Goal: Task Accomplishment & Management: Use online tool/utility

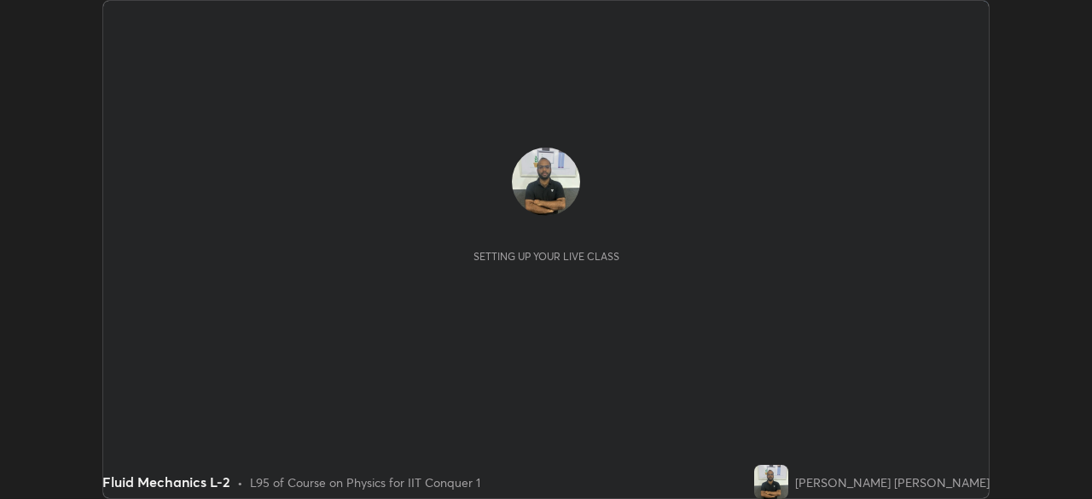
scroll to position [499, 1091]
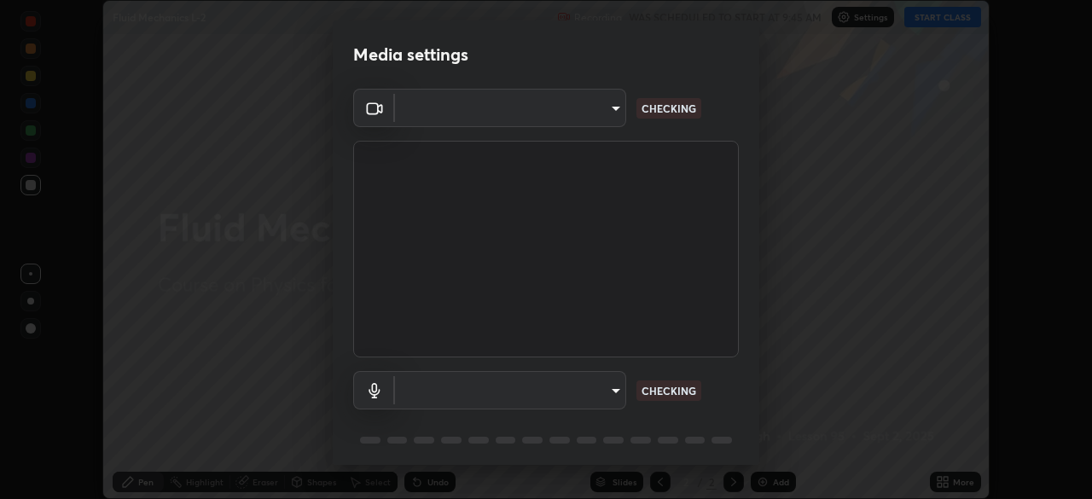
type input "fec30703c8e22cf69a8f77a224c2d994de0da897dc859dbf546555d8622b01d3"
type input "default"
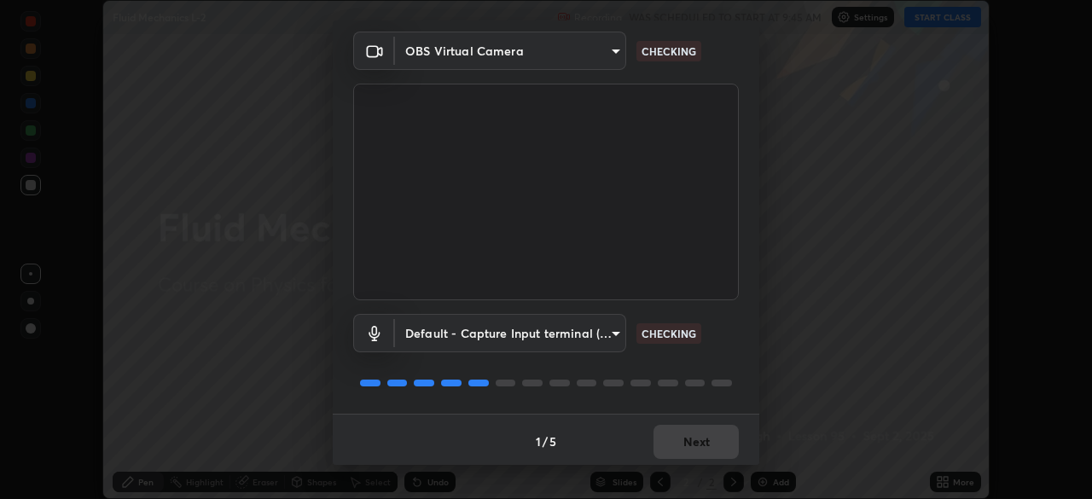
scroll to position [61, 0]
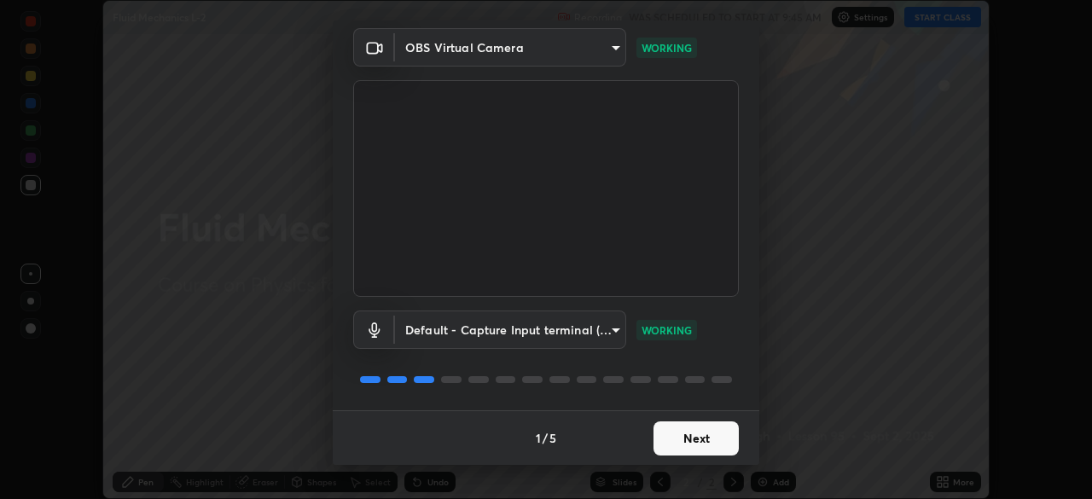
click at [691, 438] on button "Next" at bounding box center [695, 438] width 85 height 34
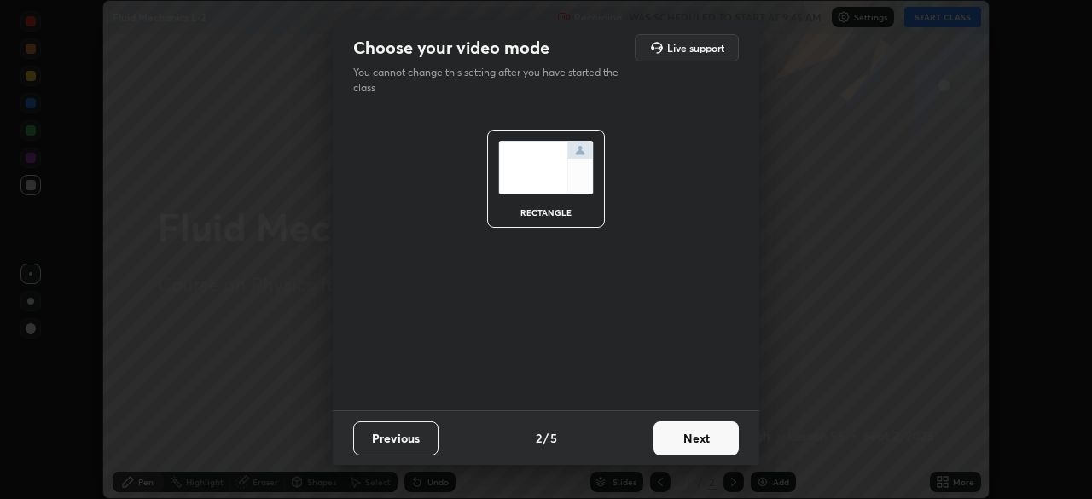
scroll to position [0, 0]
click at [689, 441] on button "Next" at bounding box center [695, 438] width 85 height 34
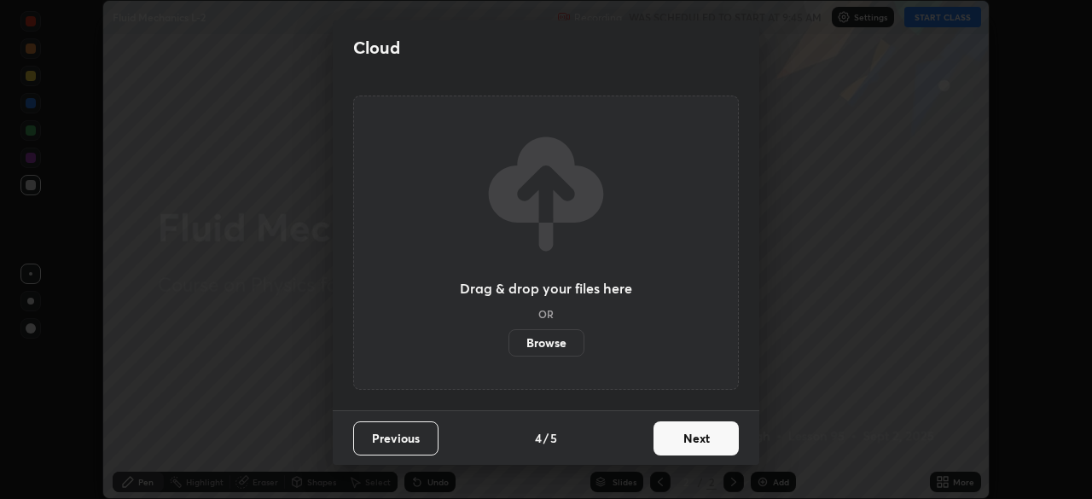
click at [689, 444] on button "Next" at bounding box center [695, 438] width 85 height 34
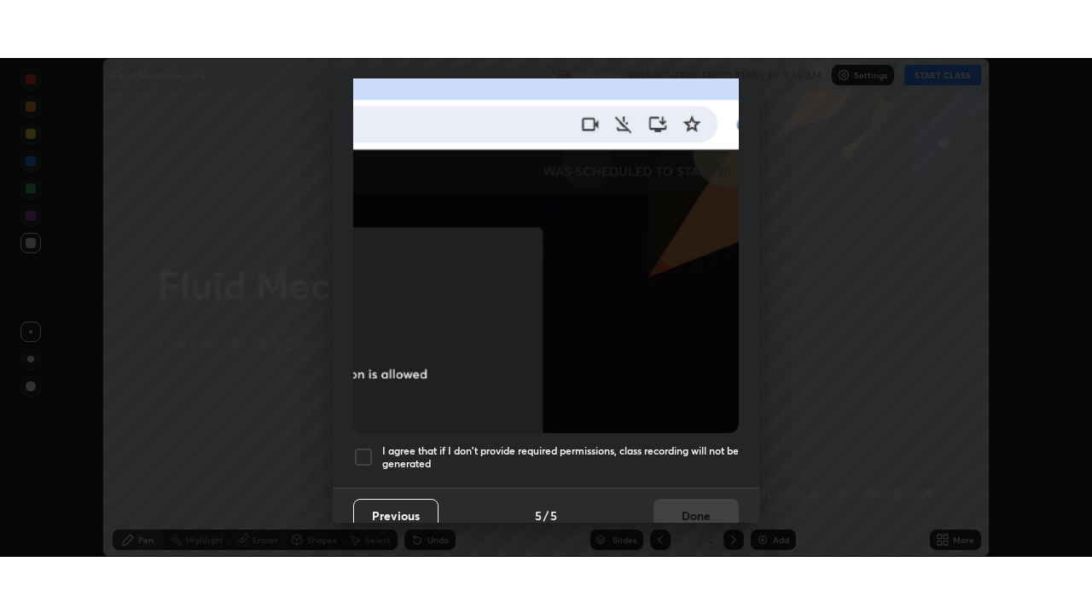
scroll to position [409, 0]
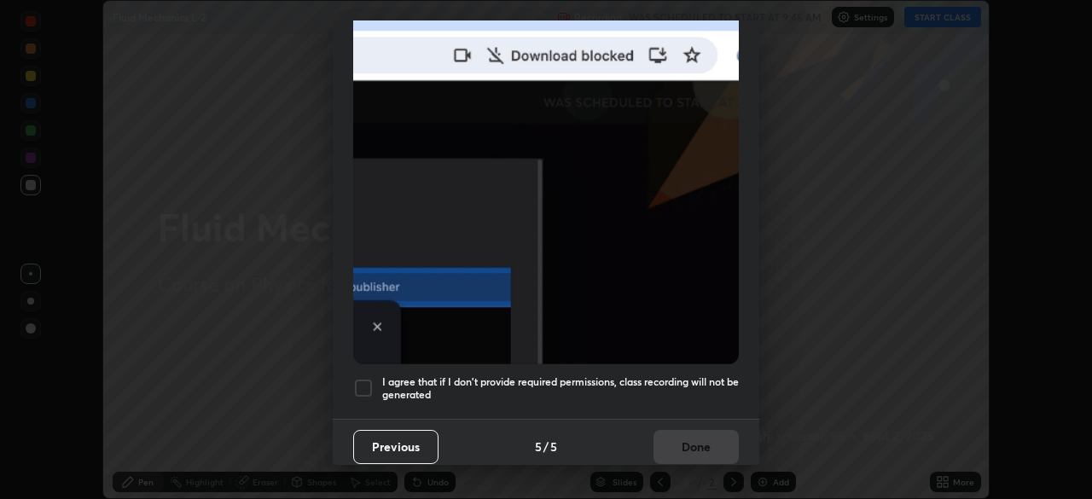
click at [364, 378] on div at bounding box center [363, 388] width 20 height 20
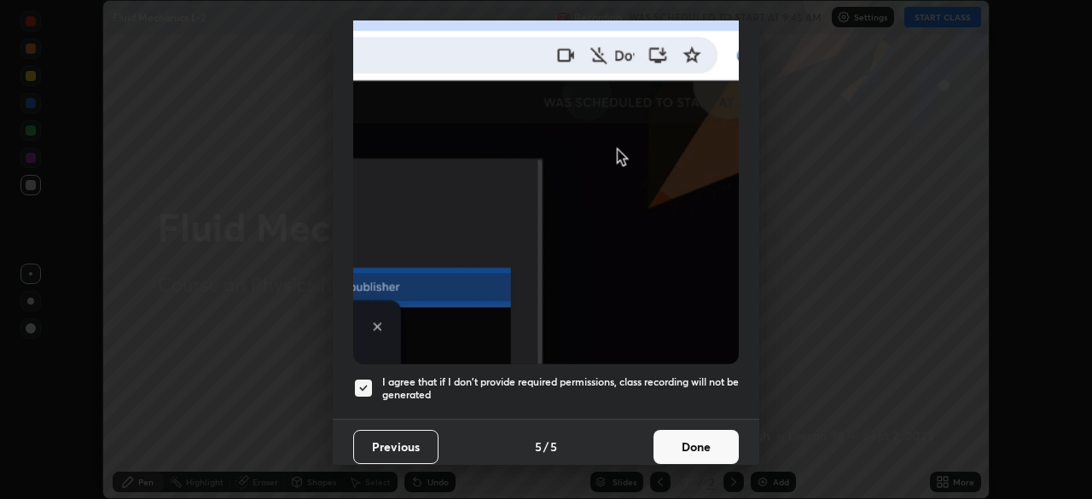
click at [682, 438] on button "Done" at bounding box center [695, 447] width 85 height 34
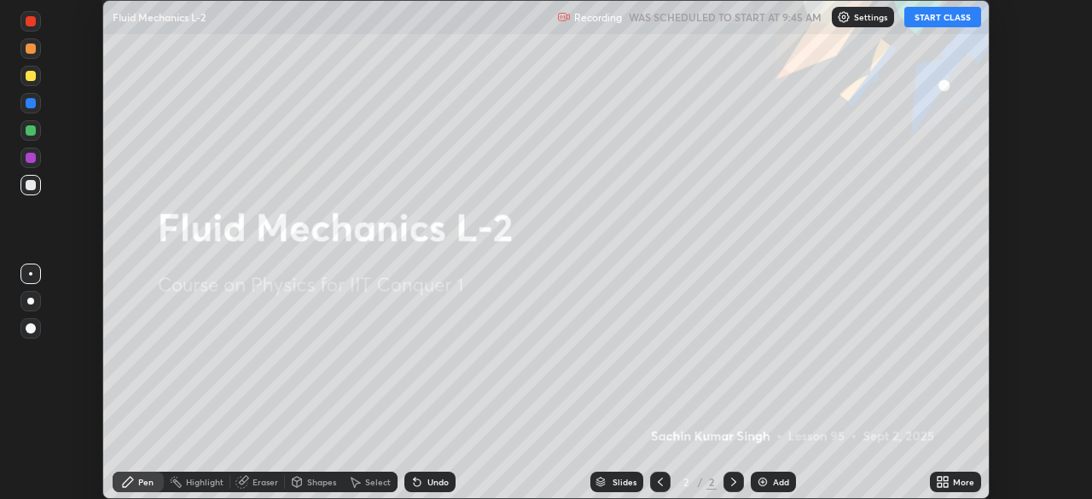
click at [946, 483] on icon at bounding box center [945, 485] width 4 height 4
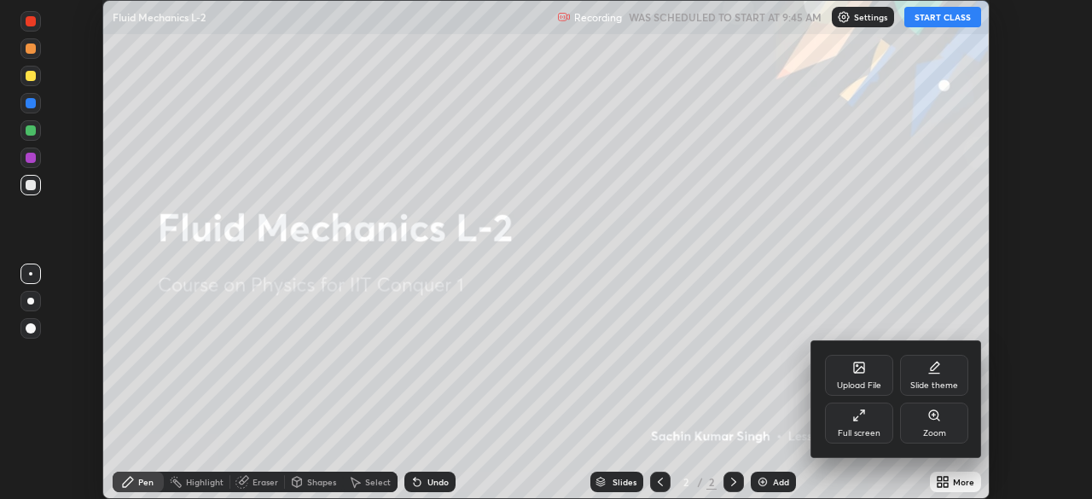
click at [867, 423] on div "Full screen" at bounding box center [859, 423] width 68 height 41
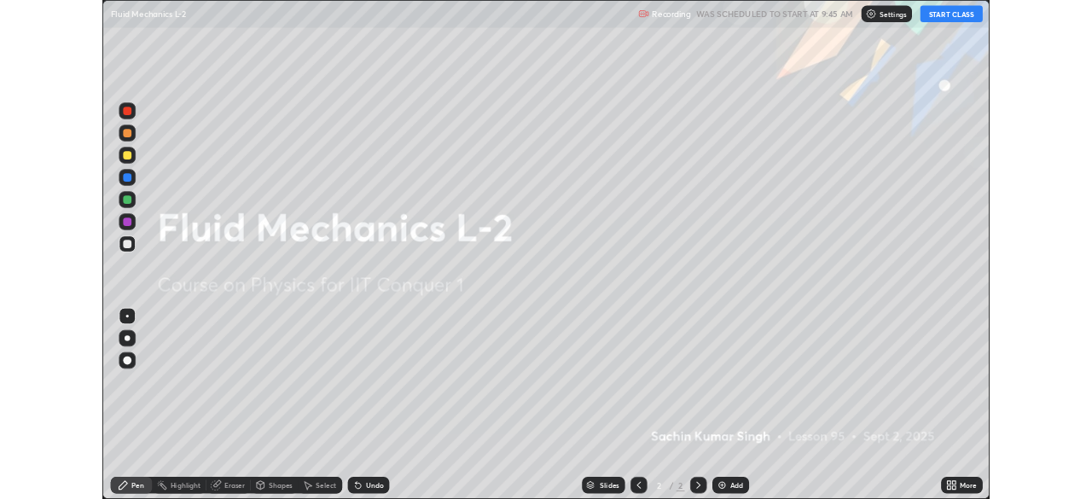
scroll to position [614, 1092]
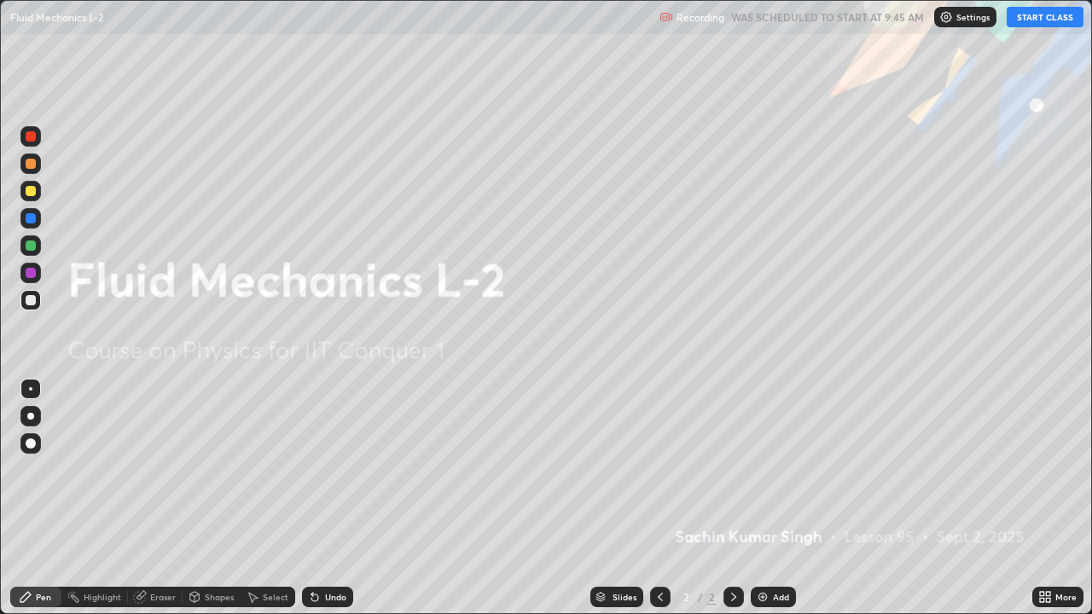
click at [1035, 19] on button "START CLASS" at bounding box center [1044, 17] width 77 height 20
click at [764, 498] on img at bounding box center [763, 597] width 14 height 14
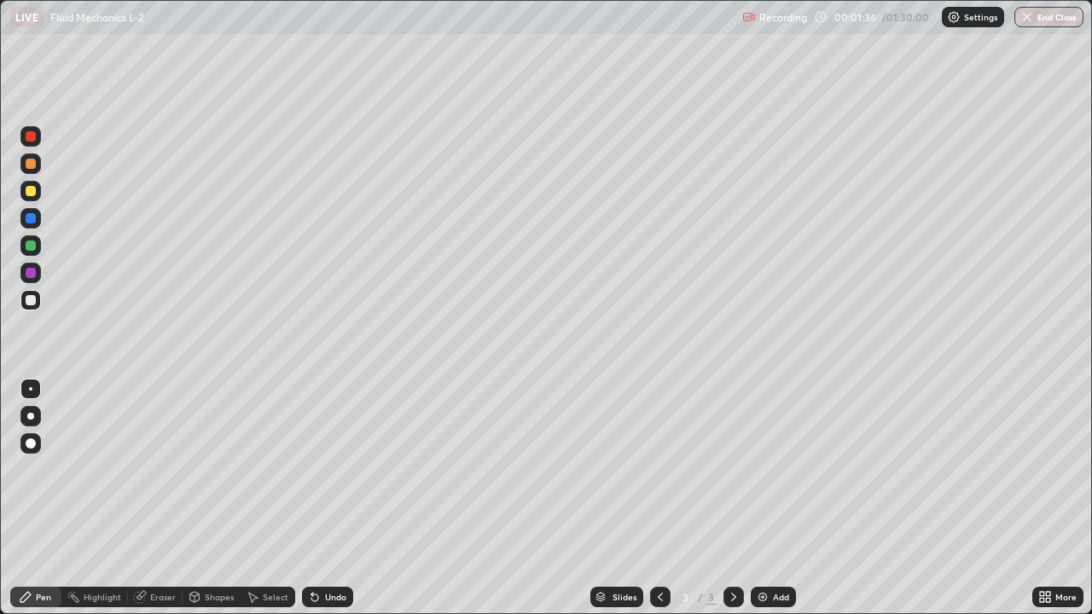
click at [217, 498] on div "Shapes" at bounding box center [219, 597] width 29 height 9
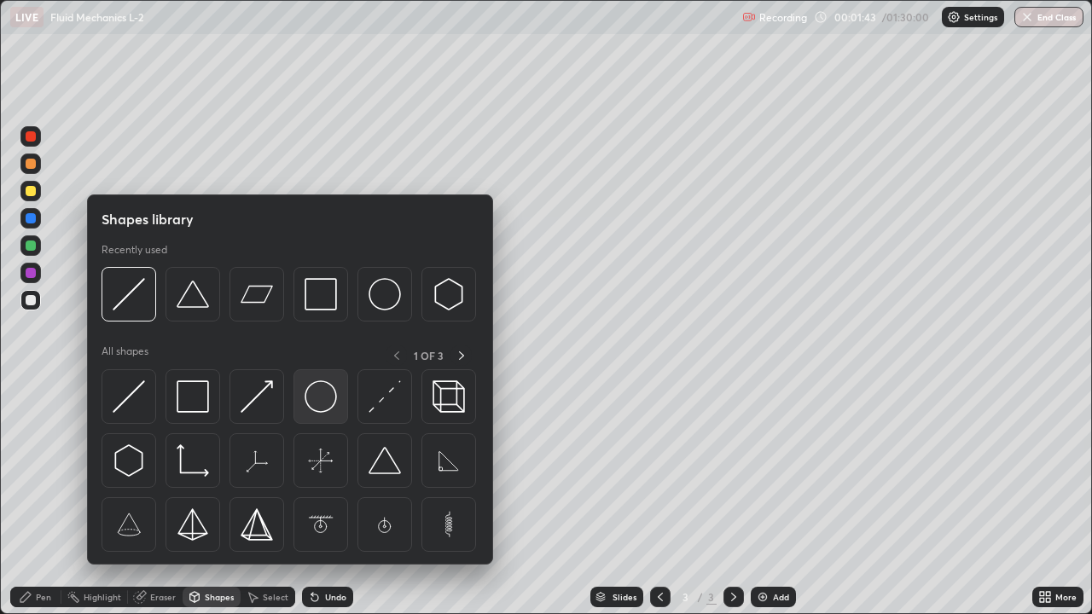
click at [323, 401] on img at bounding box center [320, 396] width 32 height 32
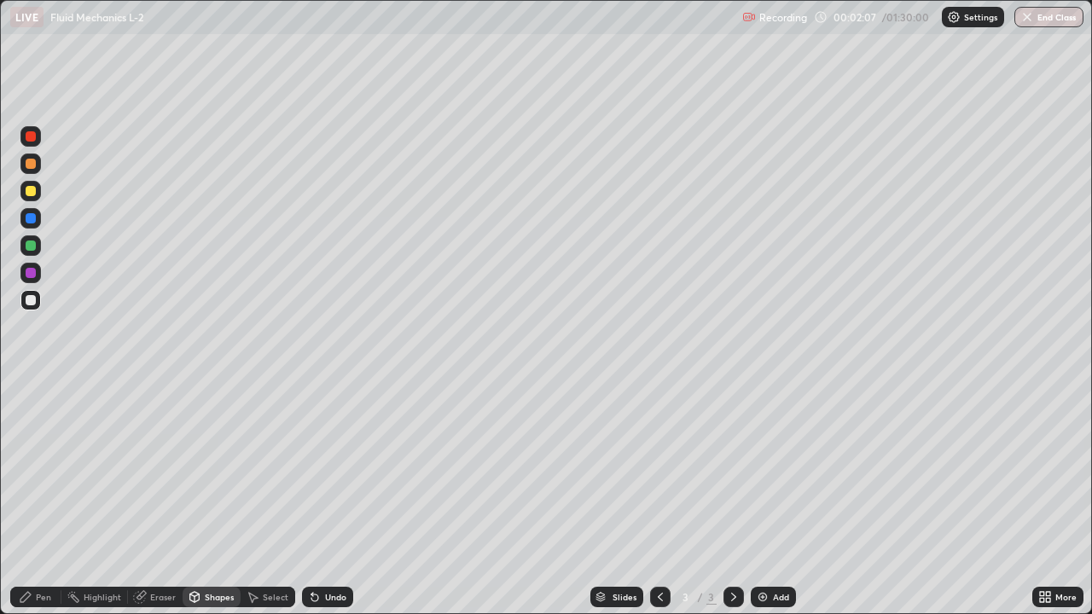
click at [159, 498] on div "Eraser" at bounding box center [163, 597] width 26 height 9
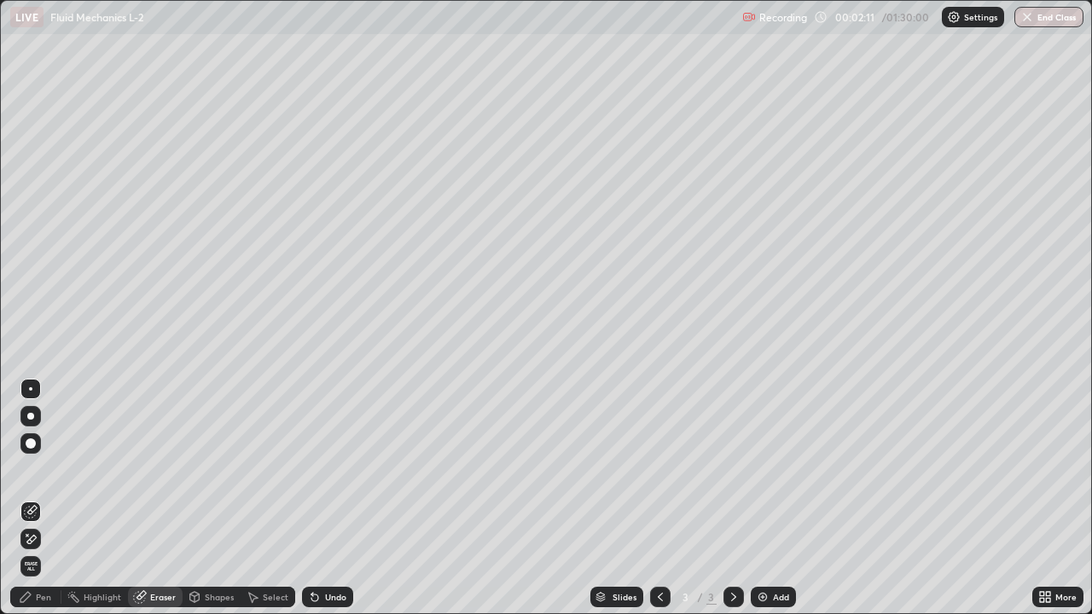
click at [43, 498] on div "Pen" at bounding box center [43, 597] width 15 height 9
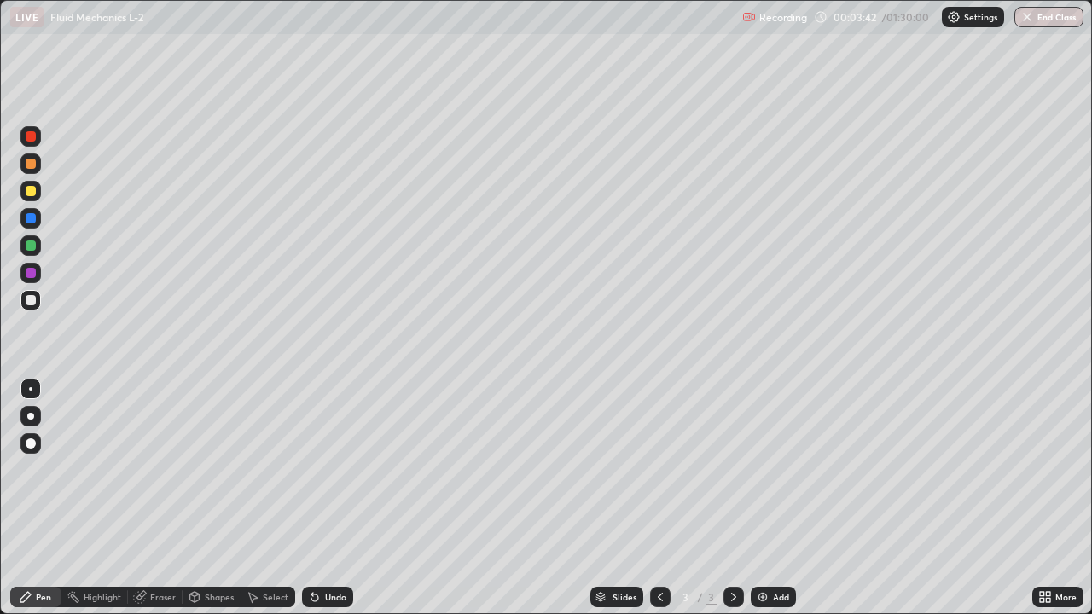
click at [229, 498] on div "Shapes" at bounding box center [212, 597] width 58 height 20
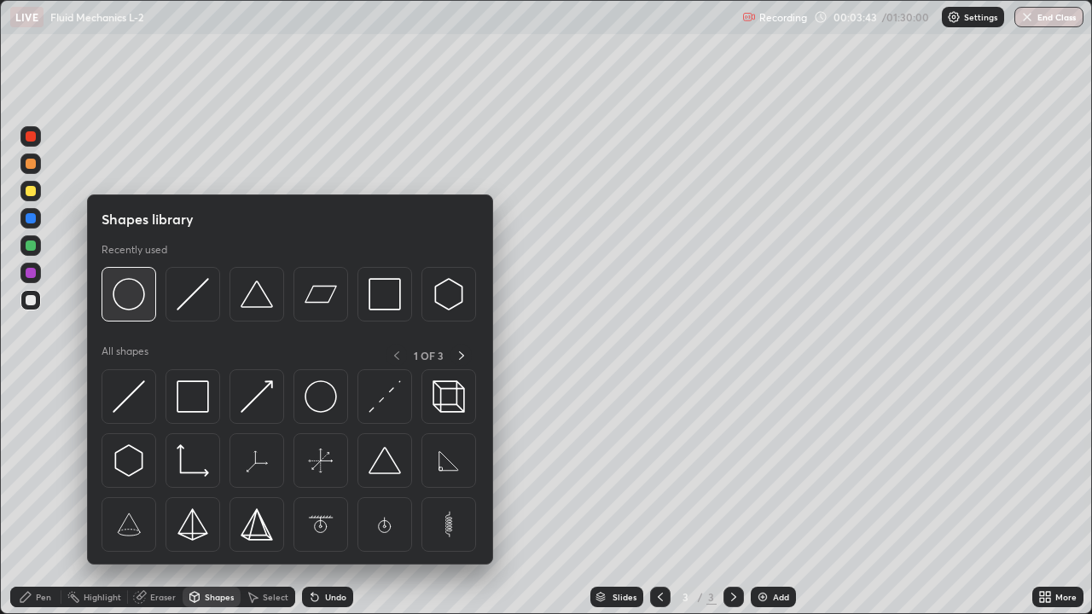
click at [135, 301] on img at bounding box center [129, 294] width 32 height 32
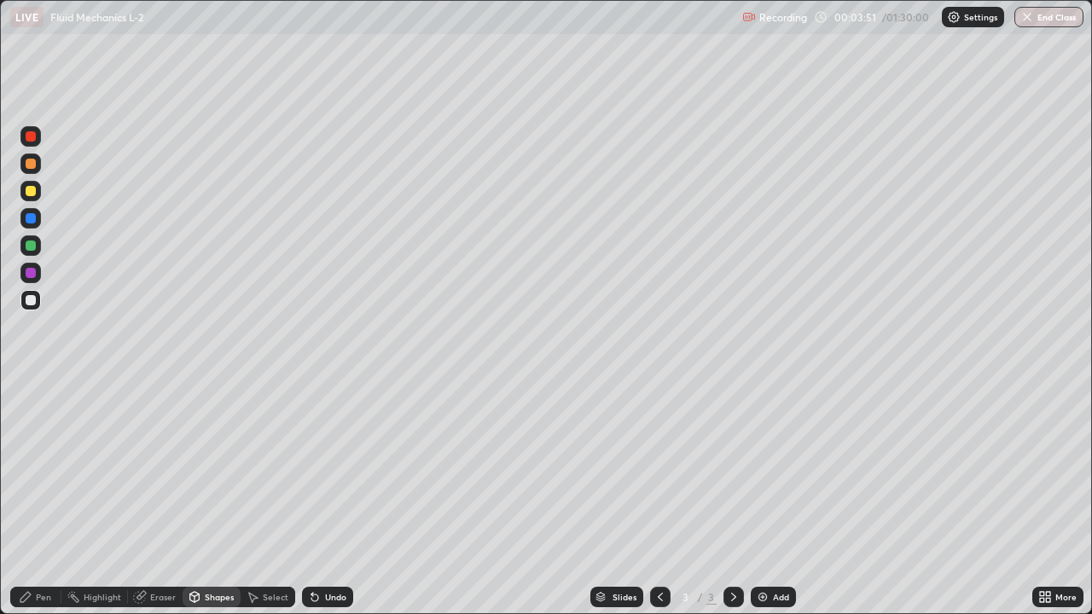
click at [32, 191] on div at bounding box center [31, 191] width 10 height 10
click at [169, 498] on div "Eraser" at bounding box center [163, 597] width 26 height 9
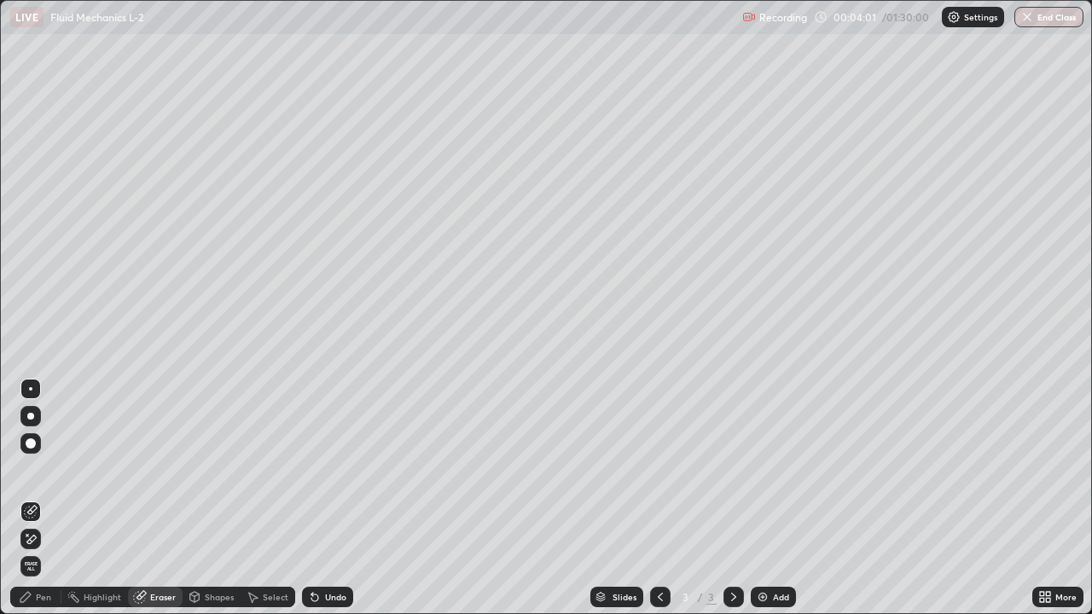
click at [52, 498] on div "Pen" at bounding box center [35, 597] width 51 height 20
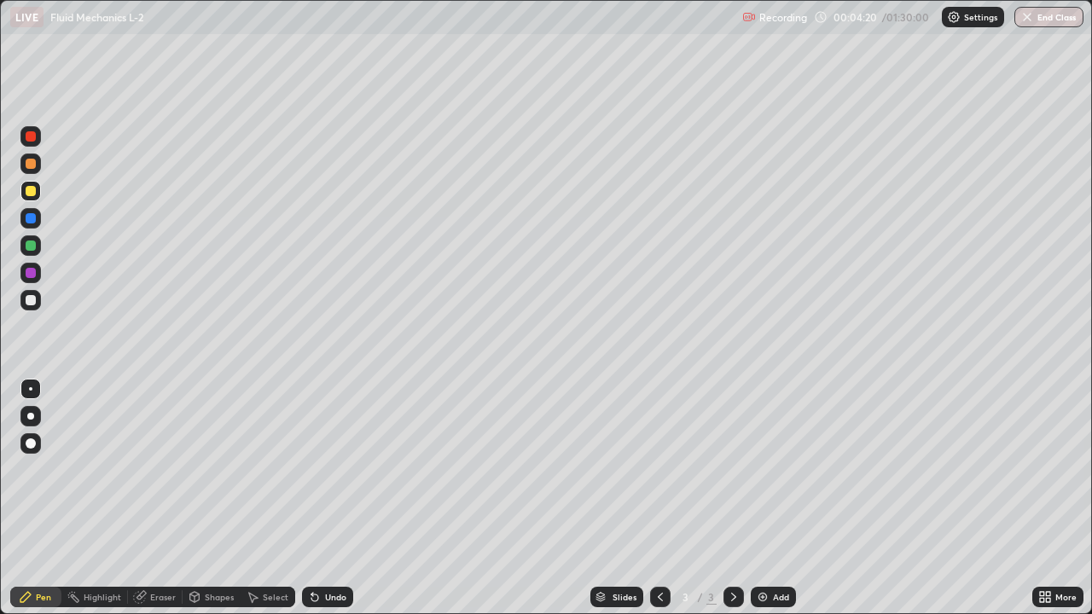
click at [215, 498] on div "Shapes" at bounding box center [219, 597] width 29 height 9
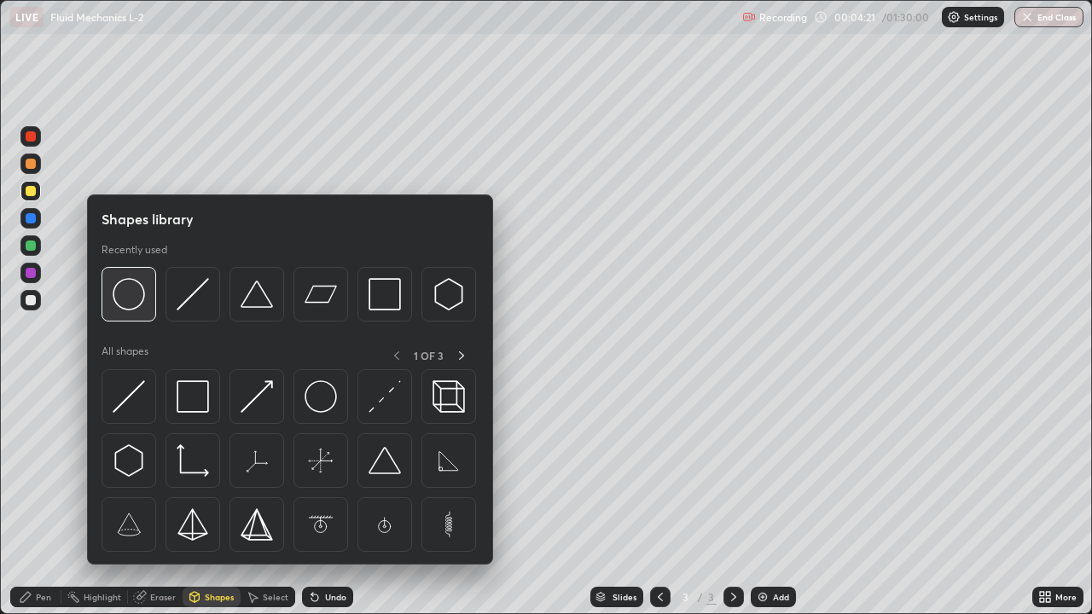
click at [129, 297] on img at bounding box center [129, 294] width 32 height 32
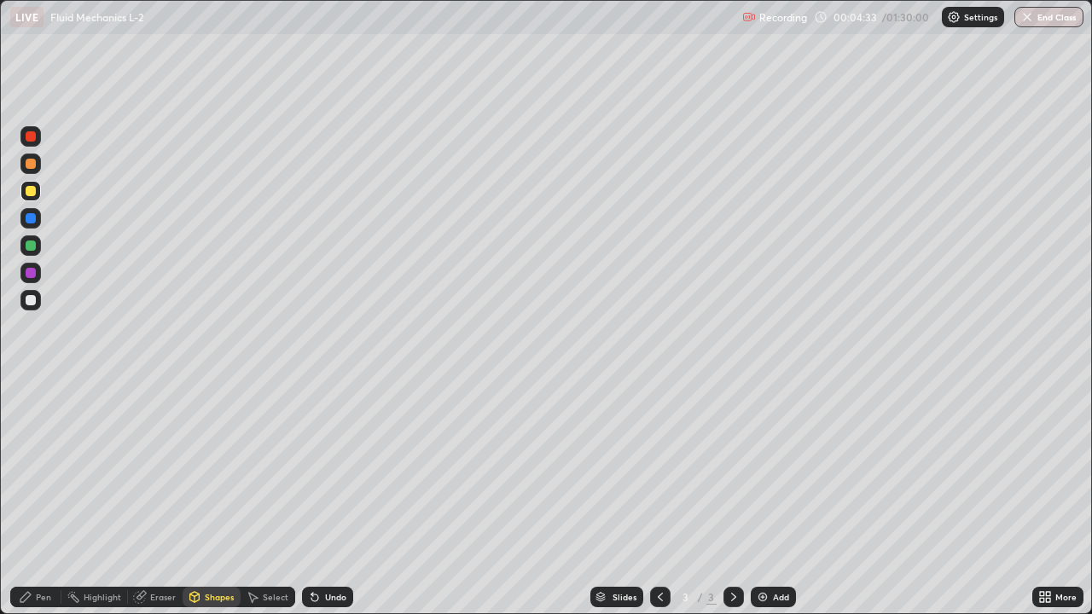
click at [159, 498] on div "Eraser" at bounding box center [163, 597] width 26 height 9
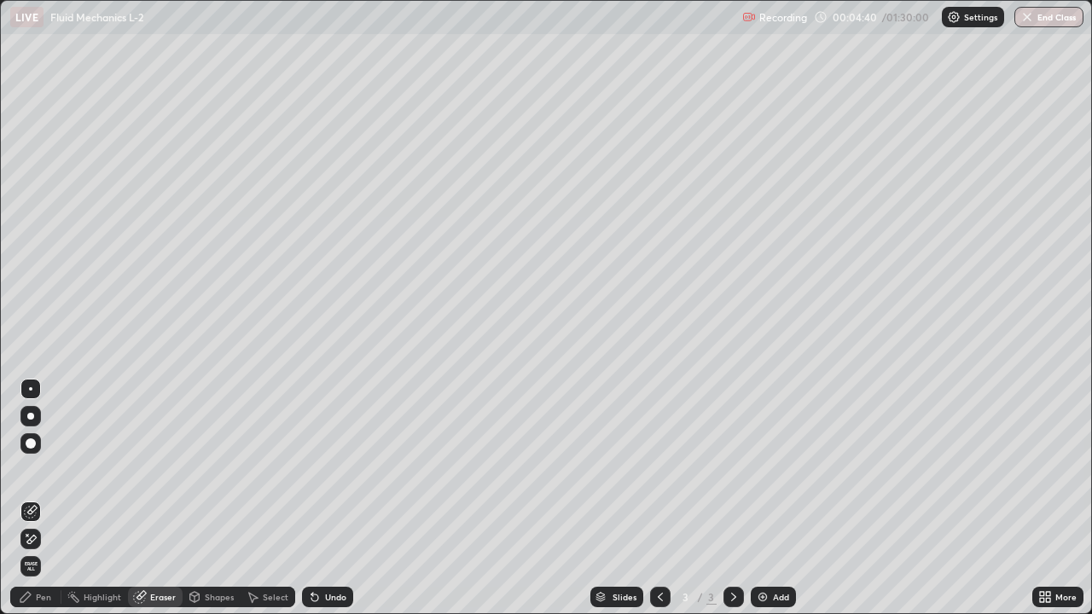
click at [45, 498] on div "Pen" at bounding box center [43, 597] width 15 height 9
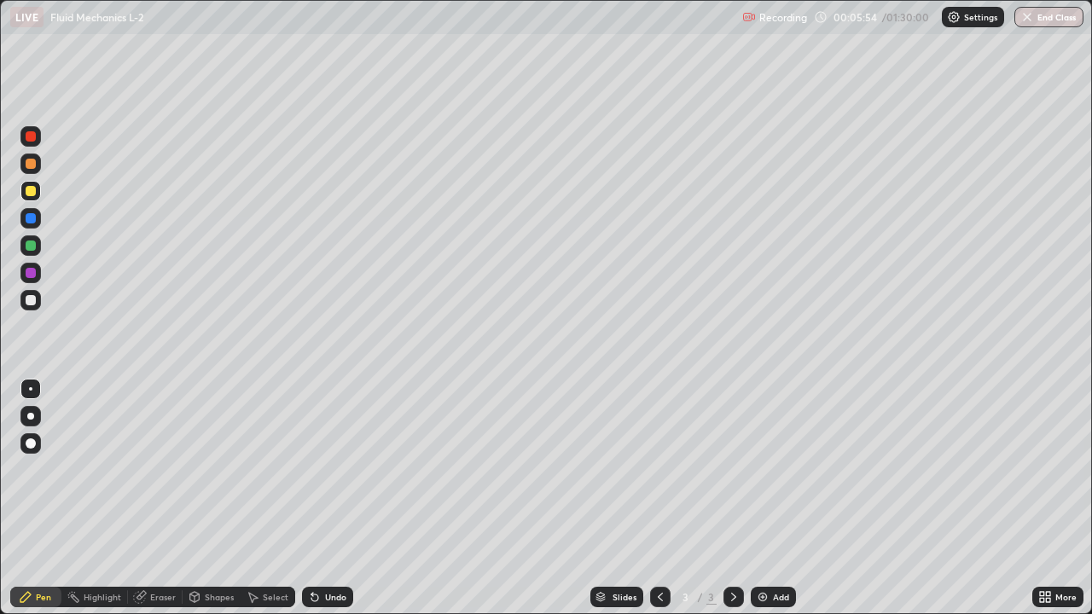
click at [31, 136] on div at bounding box center [31, 136] width 10 height 10
click at [40, 137] on div at bounding box center [30, 136] width 20 height 20
click at [159, 498] on div "Eraser" at bounding box center [155, 597] width 55 height 20
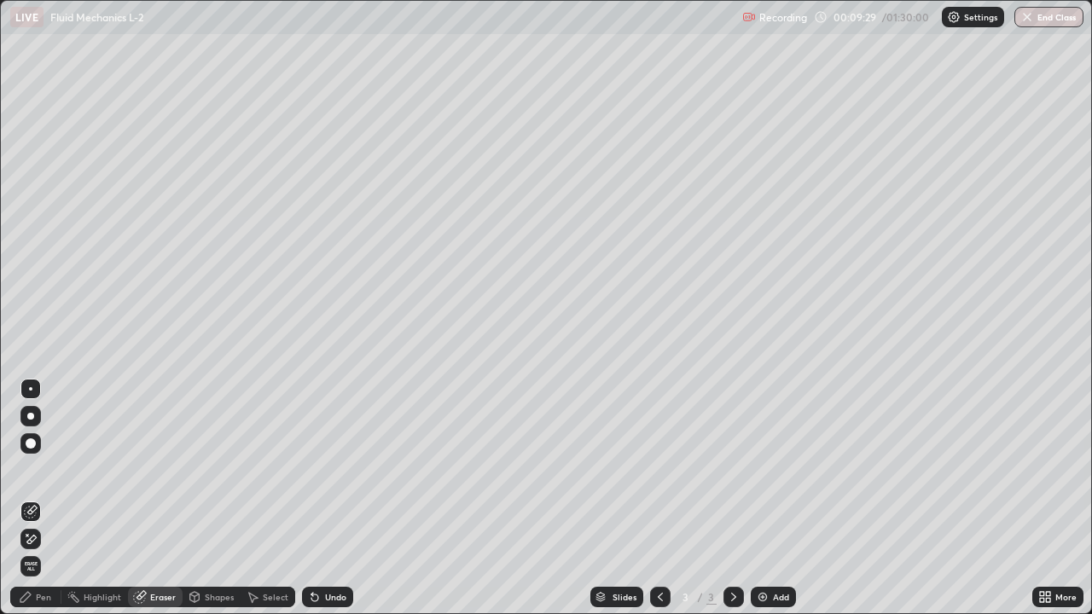
click at [48, 498] on div "Pen" at bounding box center [43, 597] width 15 height 9
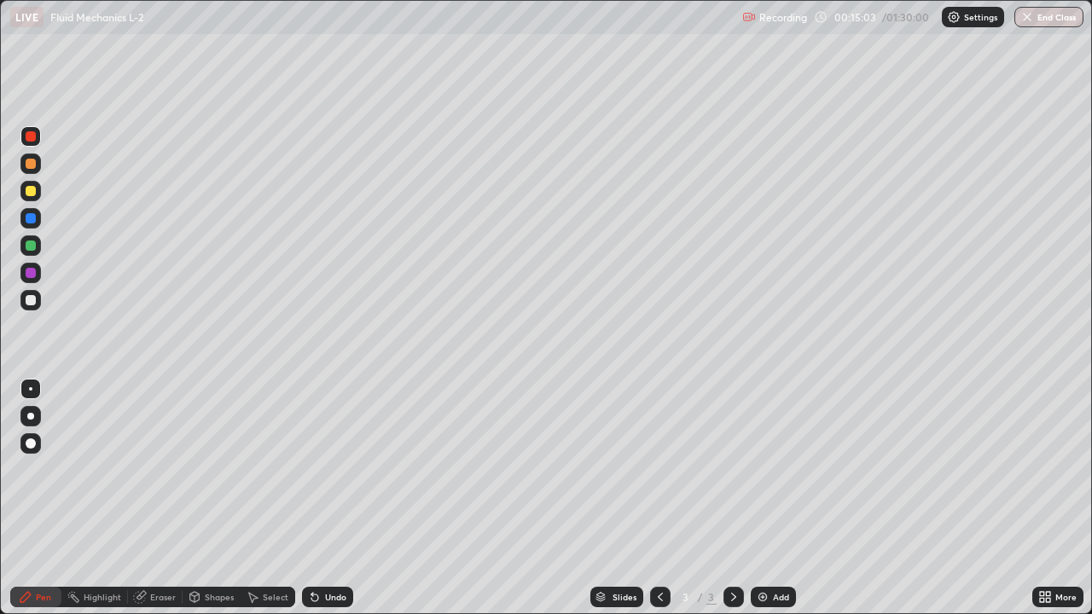
click at [753, 498] on div "Add" at bounding box center [773, 597] width 45 height 20
click at [212, 498] on div "Shapes" at bounding box center [219, 597] width 29 height 9
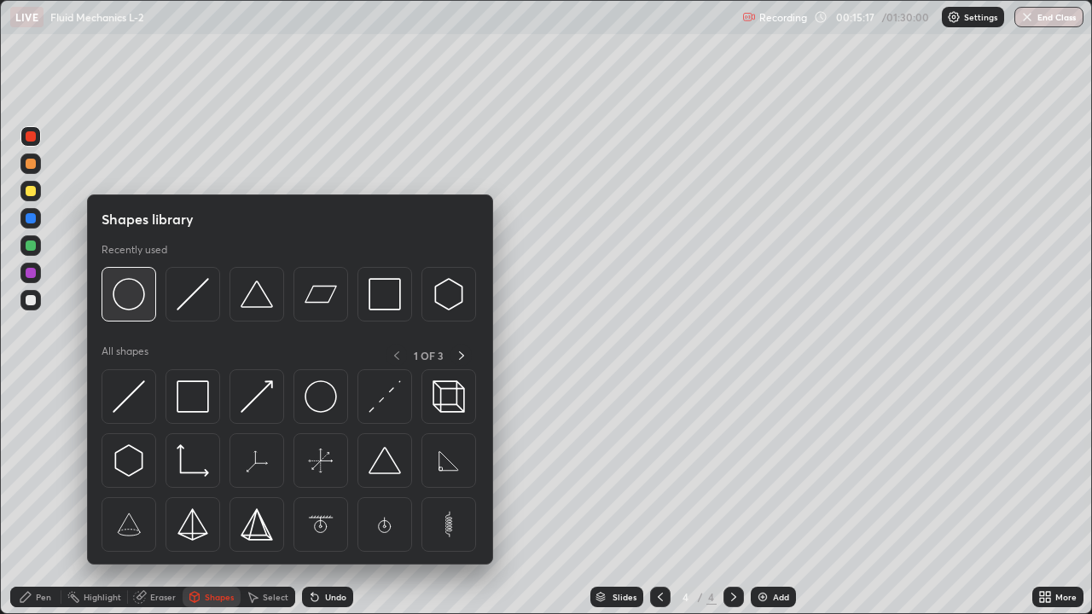
click at [133, 302] on img at bounding box center [129, 294] width 32 height 32
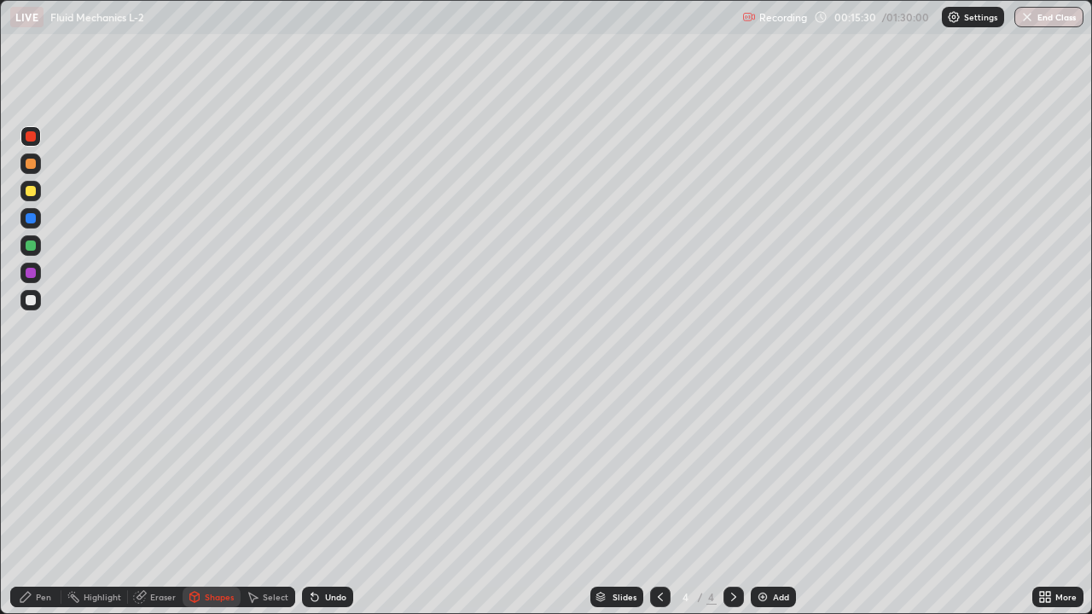
click at [43, 498] on div "Pen" at bounding box center [43, 597] width 15 height 9
click at [216, 498] on div "Shapes" at bounding box center [219, 597] width 29 height 9
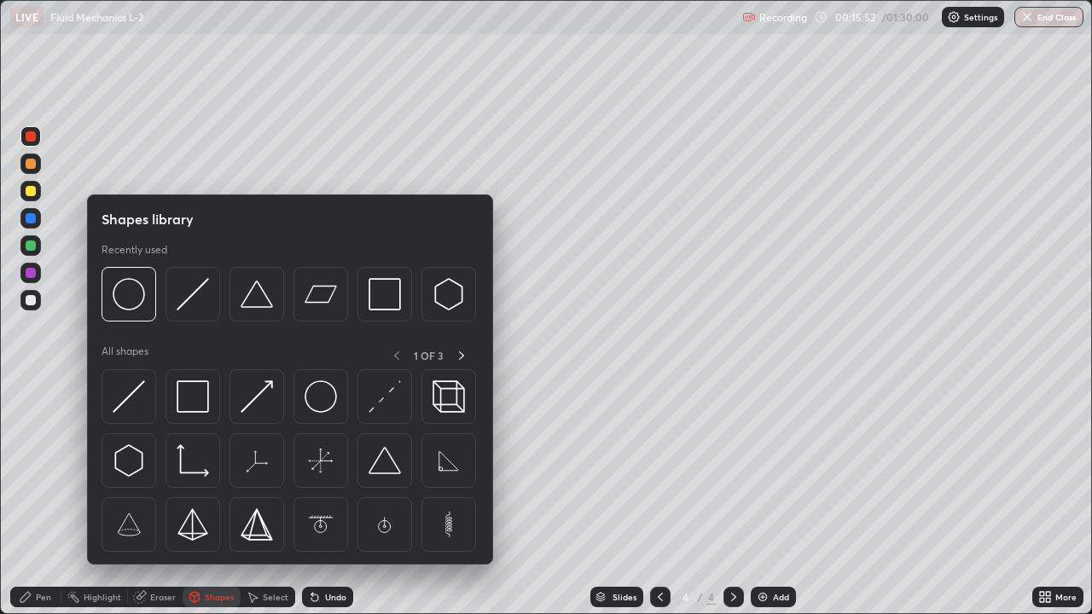
click at [132, 294] on img at bounding box center [129, 294] width 32 height 32
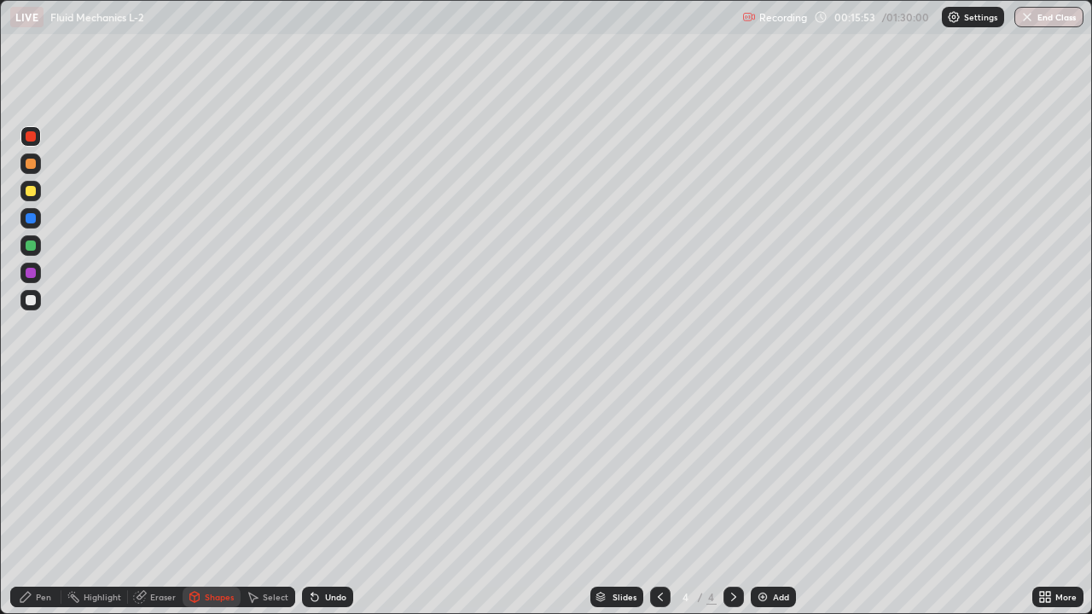
click at [32, 303] on div at bounding box center [31, 300] width 10 height 10
click at [49, 498] on div "Pen" at bounding box center [43, 597] width 15 height 9
click at [165, 498] on div "Eraser" at bounding box center [163, 597] width 26 height 9
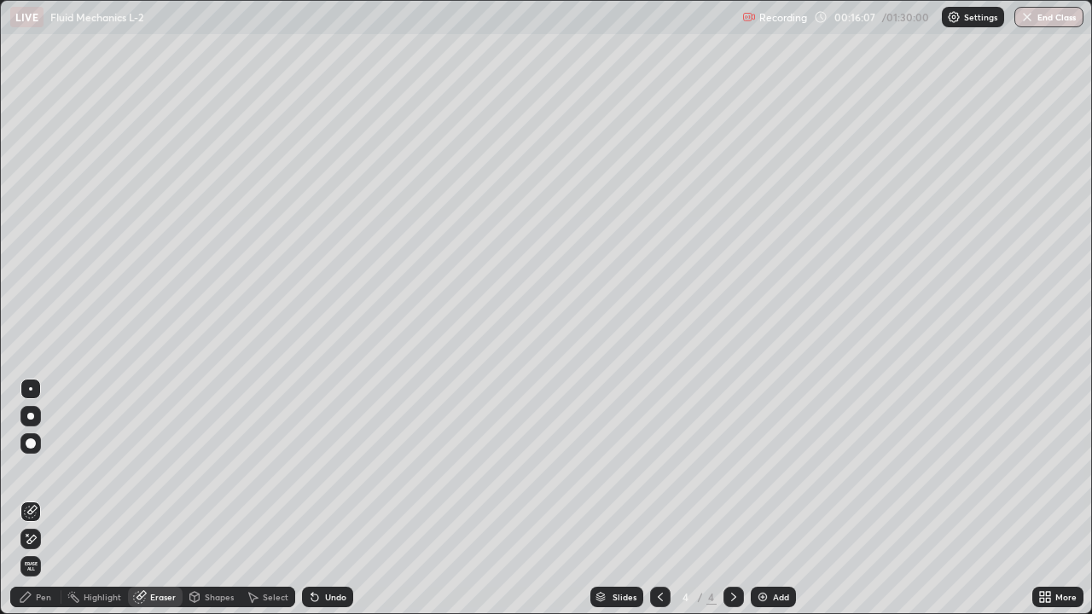
click at [51, 498] on div "Pen" at bounding box center [35, 597] width 51 height 20
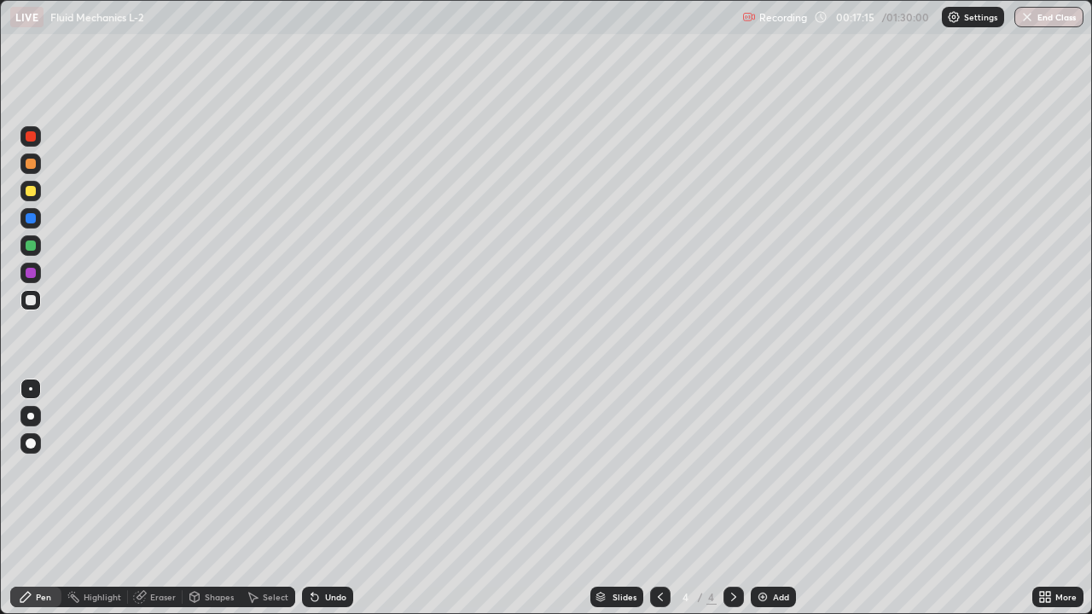
click at [34, 191] on div at bounding box center [31, 191] width 10 height 10
click at [33, 135] on div at bounding box center [31, 136] width 10 height 10
click at [760, 498] on img at bounding box center [763, 597] width 14 height 14
click at [759, 498] on img at bounding box center [763, 597] width 14 height 14
click at [32, 186] on div at bounding box center [31, 191] width 10 height 10
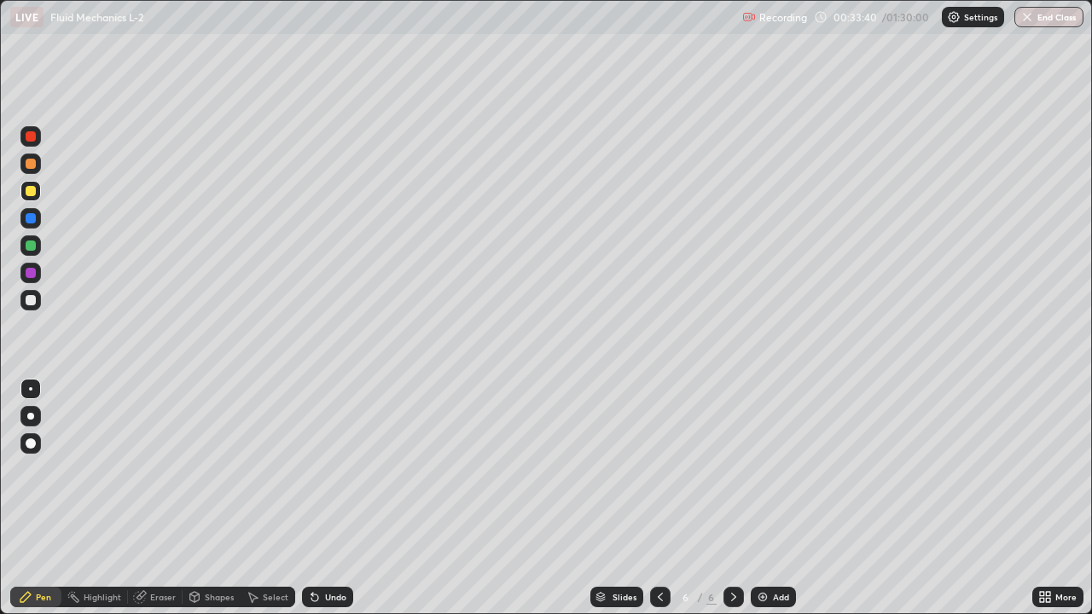
click at [214, 498] on div "Shapes" at bounding box center [219, 597] width 29 height 9
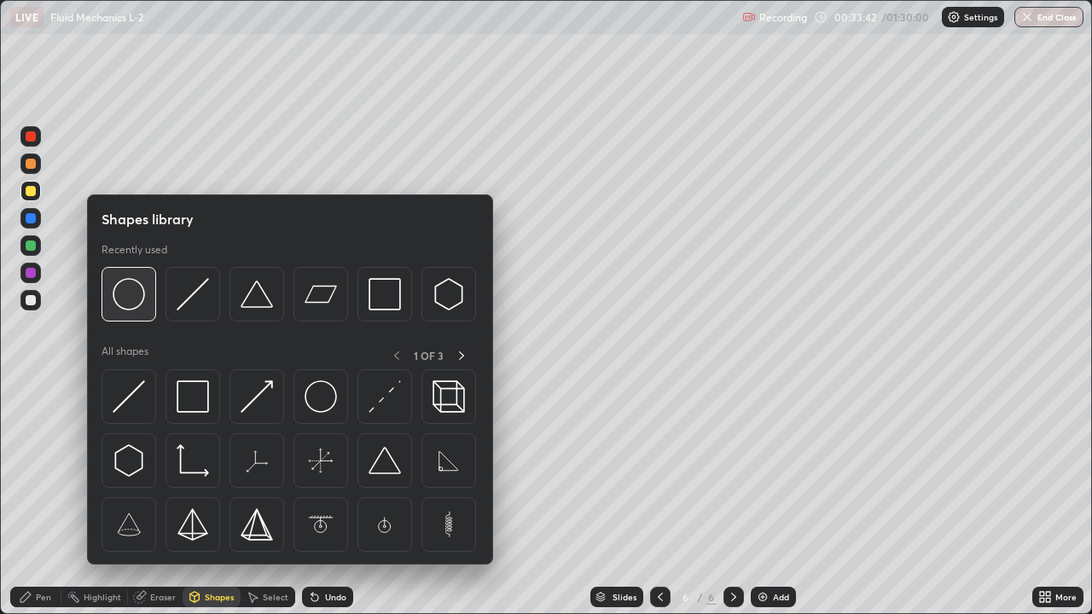
click at [139, 296] on img at bounding box center [129, 294] width 32 height 32
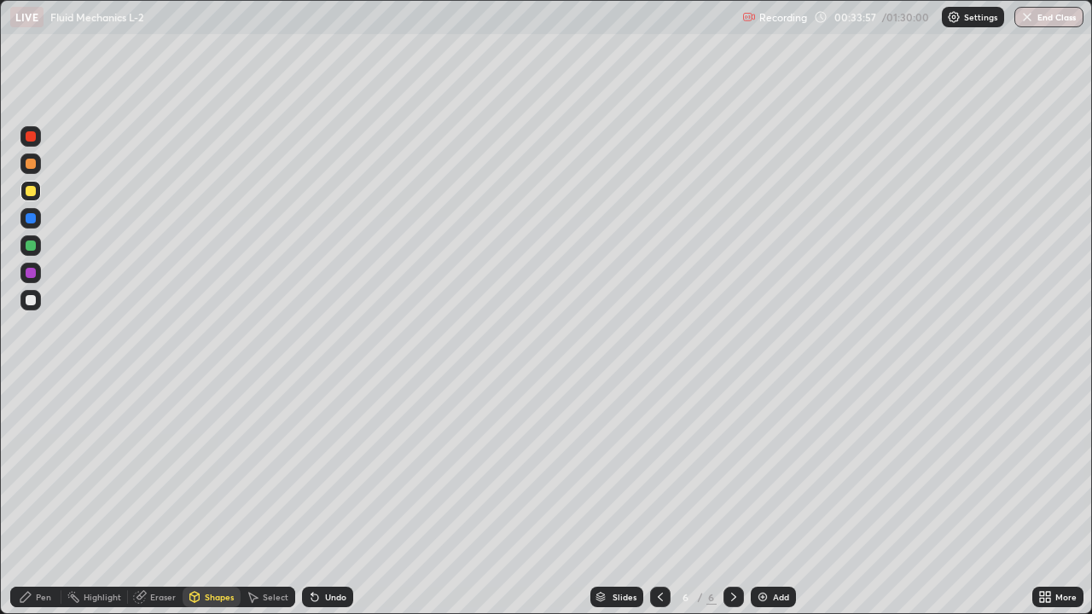
click at [53, 498] on div "Pen" at bounding box center [35, 597] width 51 height 20
click at [161, 498] on div "Eraser" at bounding box center [163, 597] width 26 height 9
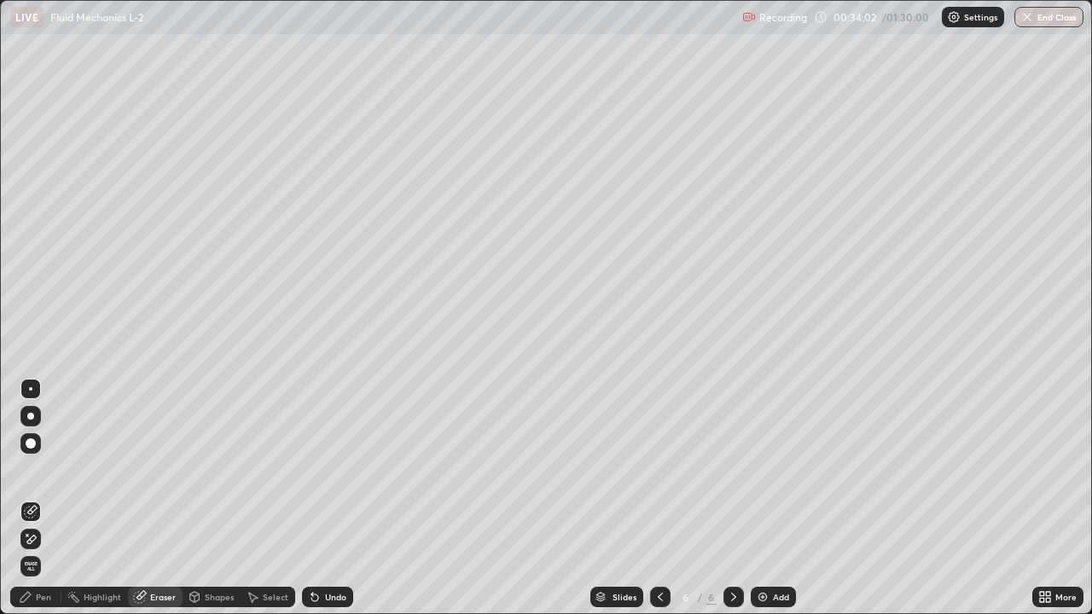
click at [43, 498] on div "Pen" at bounding box center [43, 597] width 15 height 9
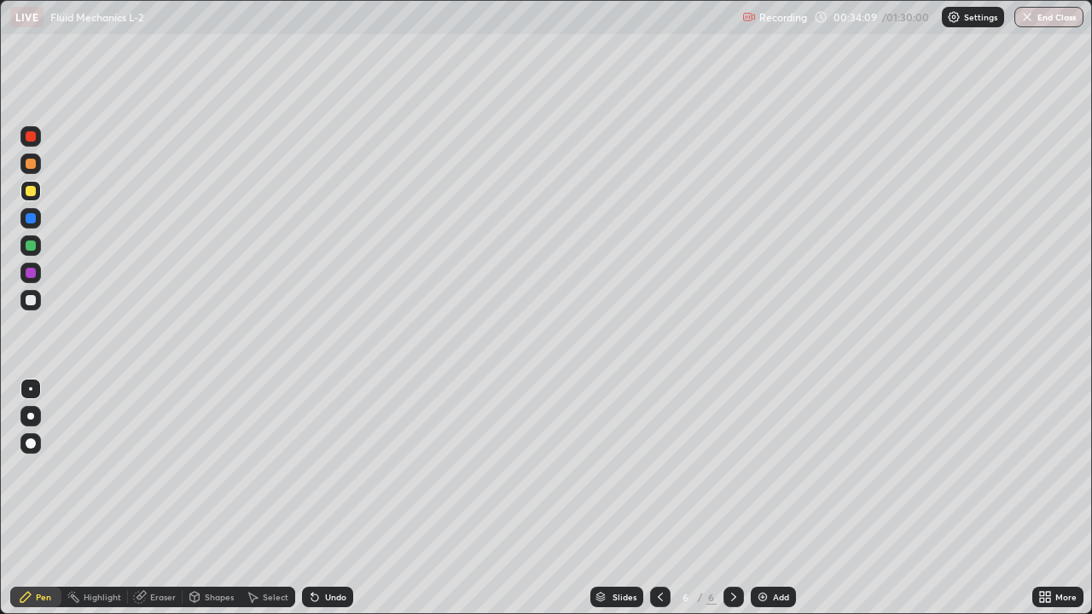
click at [162, 498] on div "Eraser" at bounding box center [163, 597] width 26 height 9
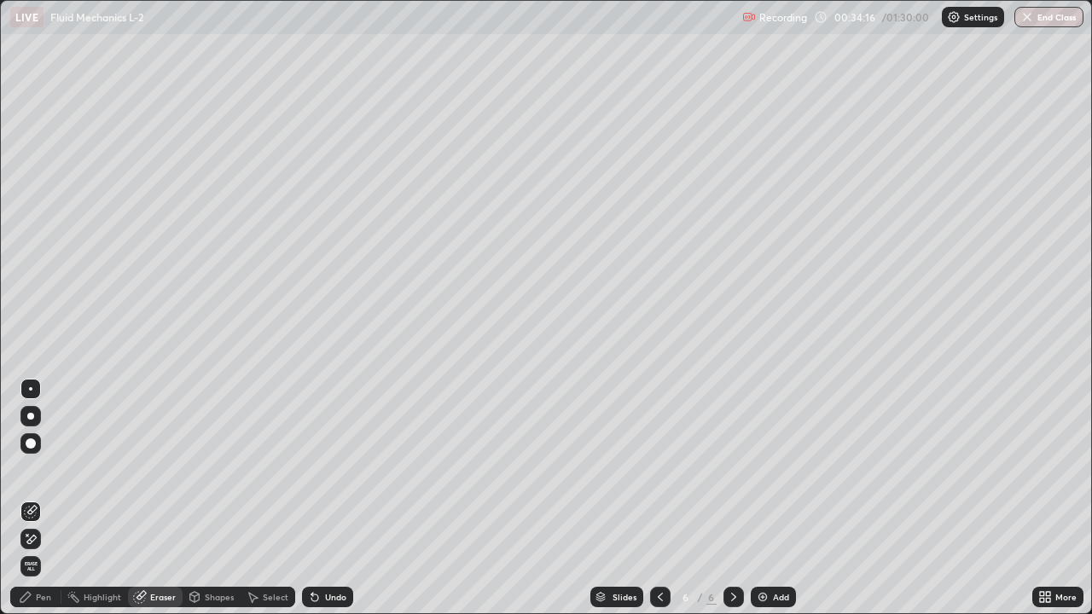
click at [45, 498] on div "Pen" at bounding box center [43, 597] width 15 height 9
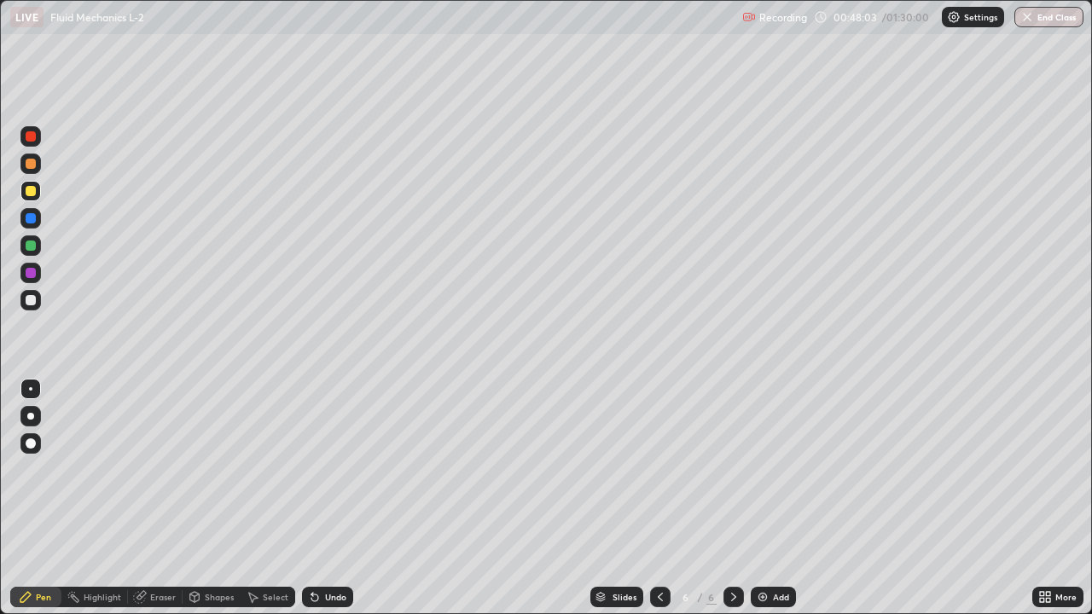
click at [763, 498] on img at bounding box center [763, 597] width 14 height 14
click at [158, 498] on div "Eraser" at bounding box center [163, 597] width 26 height 9
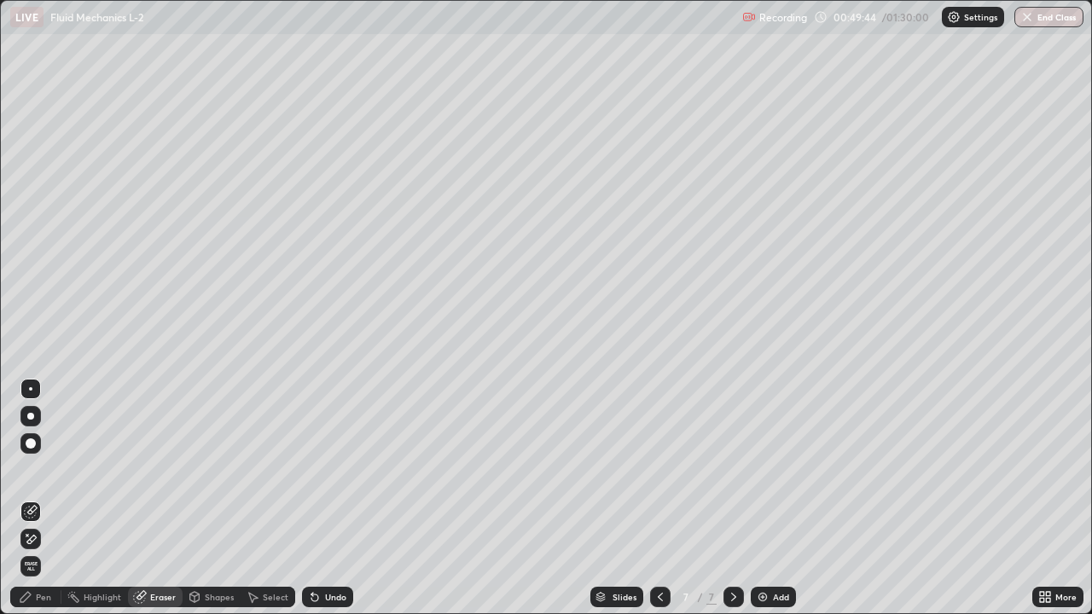
click at [45, 498] on div "Pen" at bounding box center [43, 597] width 15 height 9
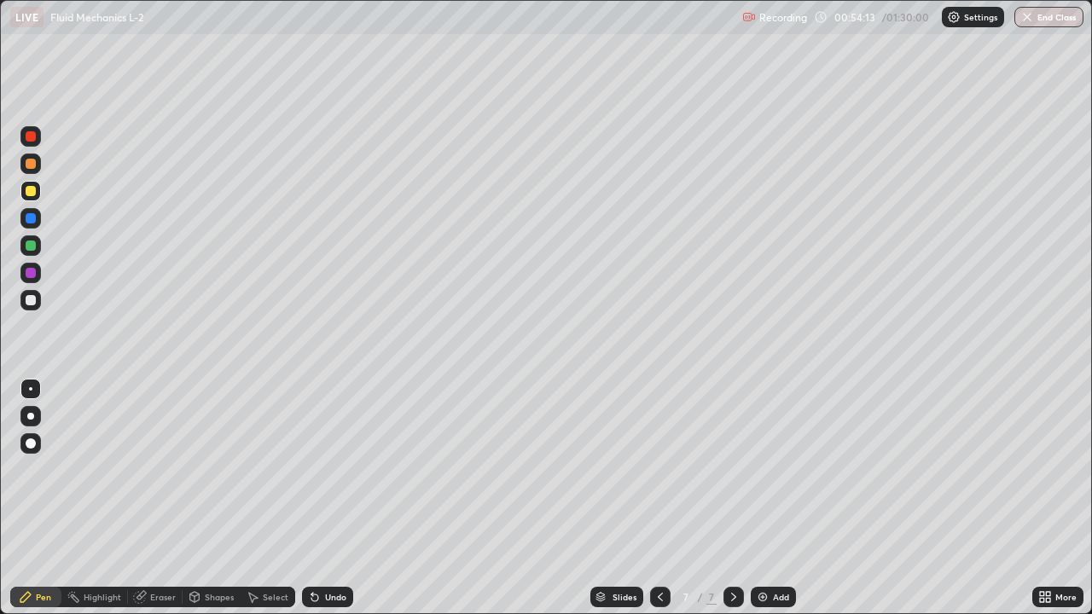
click at [212, 498] on div "Shapes" at bounding box center [219, 597] width 29 height 9
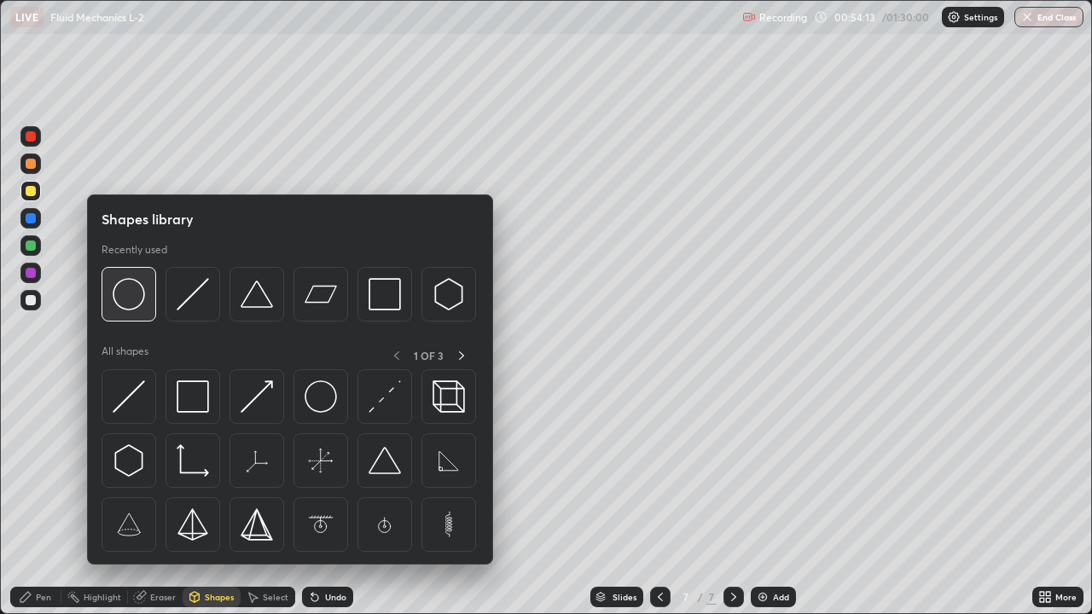
click at [133, 296] on img at bounding box center [129, 294] width 32 height 32
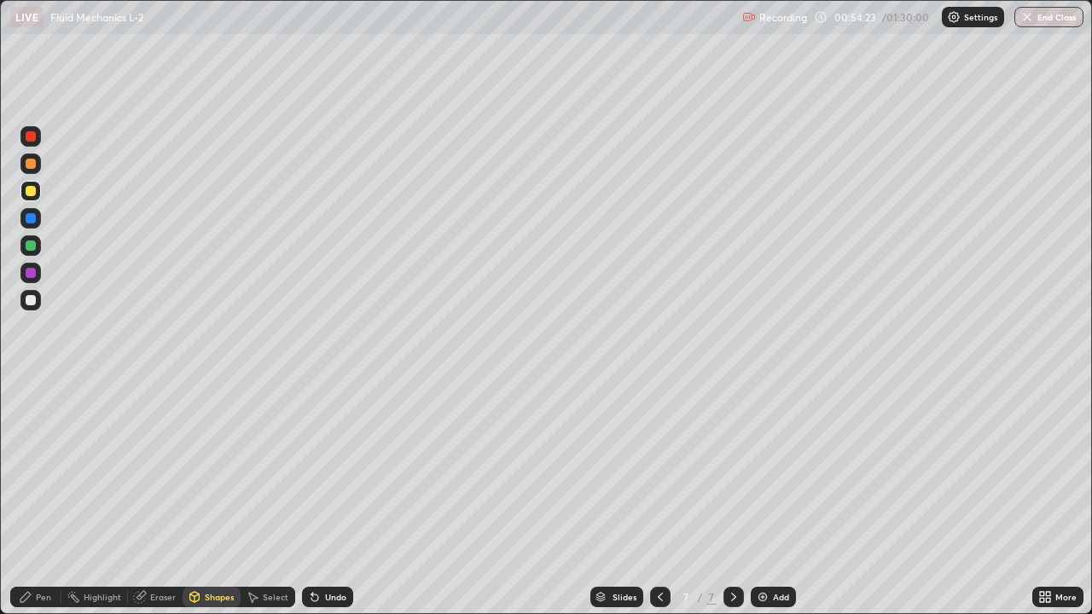
click at [46, 498] on div "Pen" at bounding box center [43, 597] width 15 height 9
click at [34, 140] on div at bounding box center [31, 136] width 10 height 10
click at [175, 498] on div "Eraser" at bounding box center [155, 597] width 55 height 20
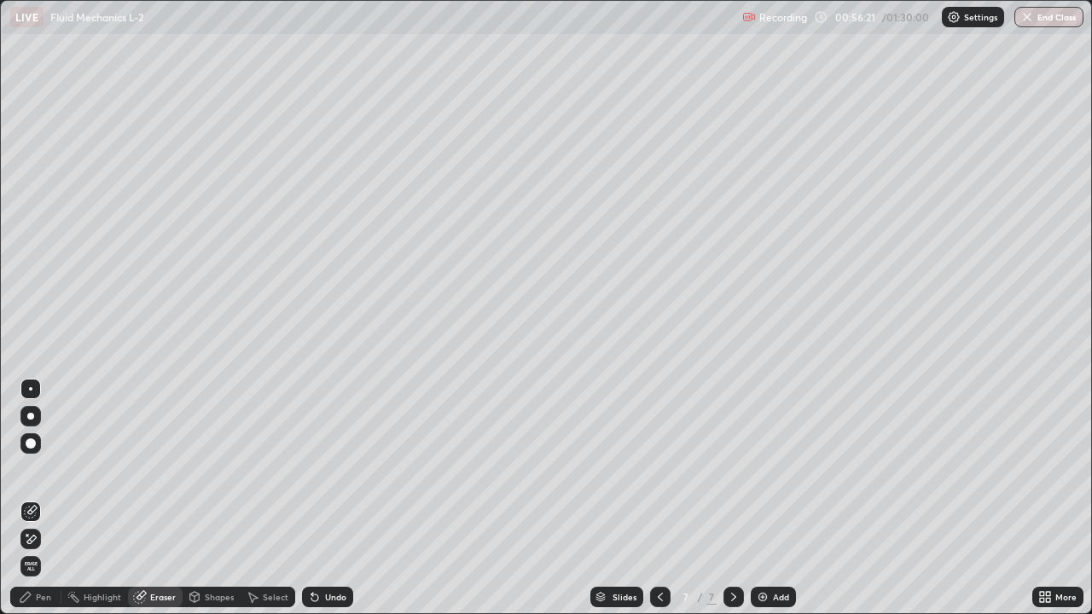
click at [43, 498] on div "Pen" at bounding box center [43, 597] width 15 height 9
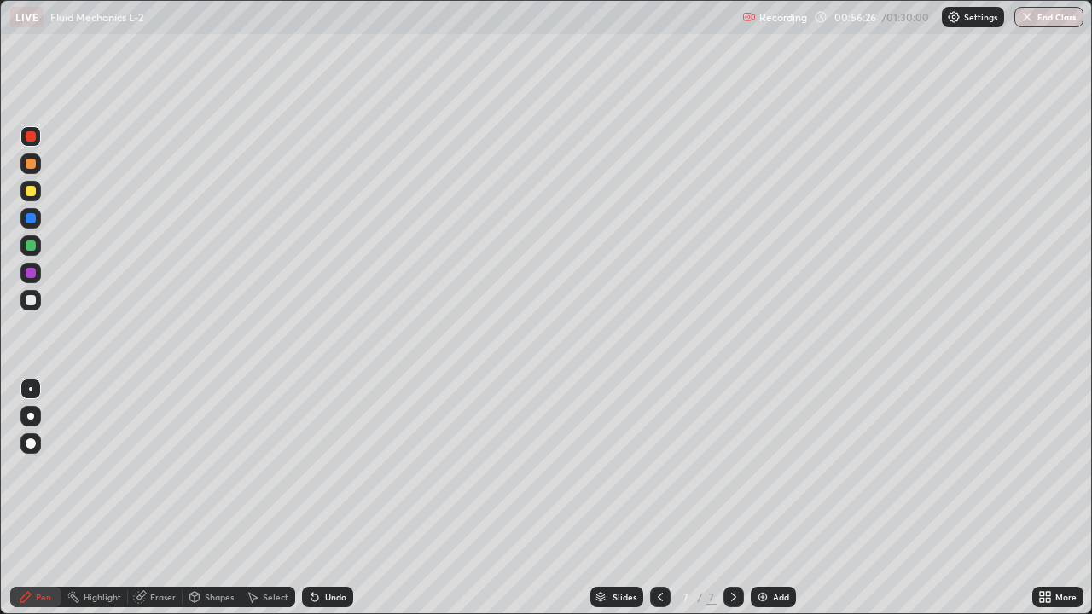
click at [32, 300] on div at bounding box center [31, 300] width 10 height 10
click at [759, 498] on img at bounding box center [763, 597] width 14 height 14
click at [208, 498] on div "Shapes" at bounding box center [219, 597] width 29 height 9
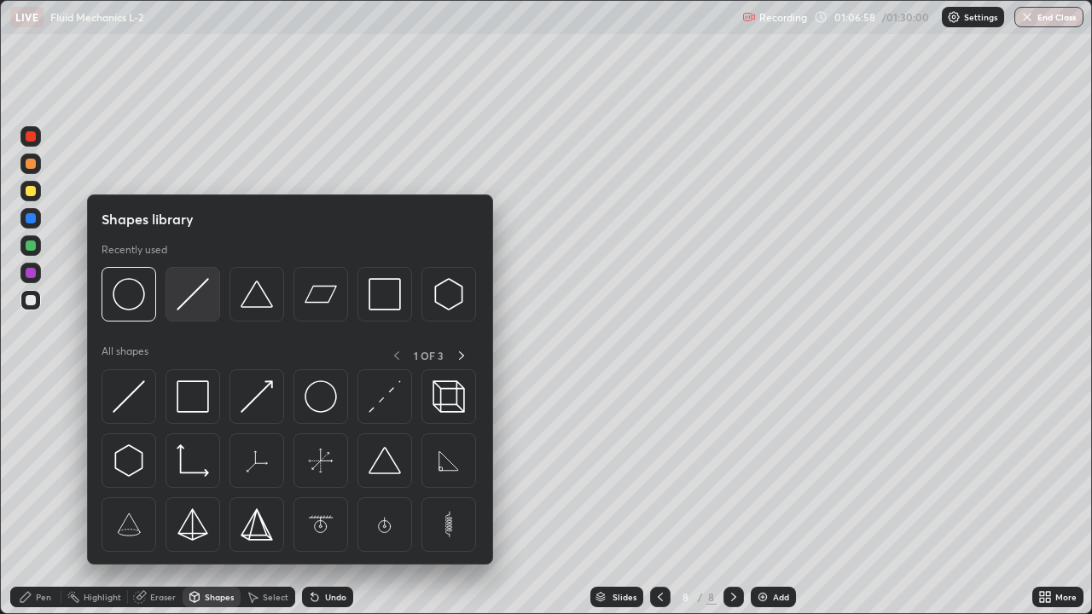
click at [183, 299] on img at bounding box center [193, 294] width 32 height 32
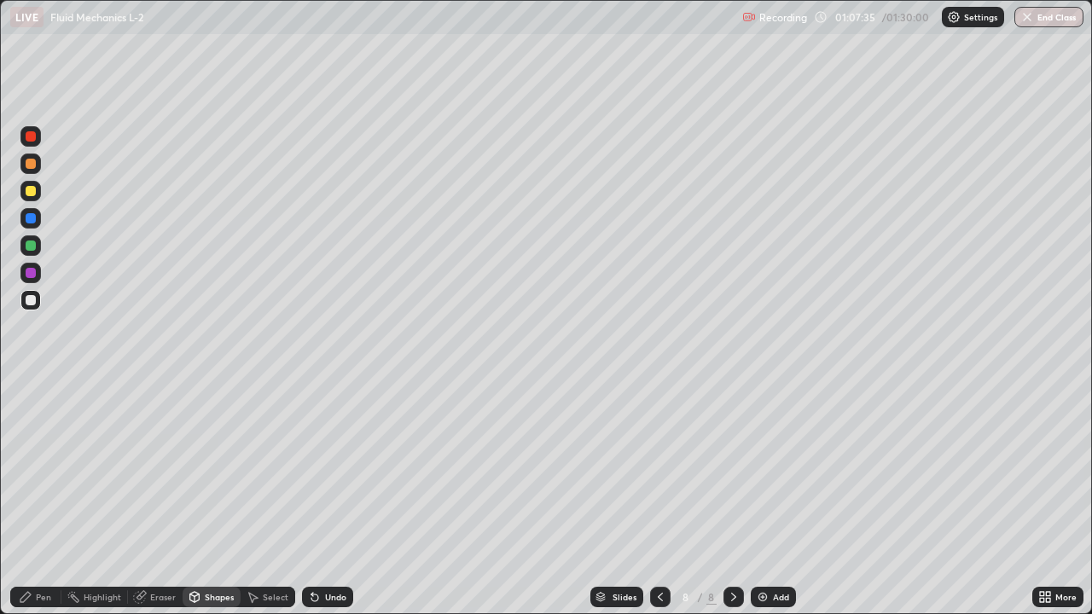
click at [166, 498] on div "Eraser" at bounding box center [163, 597] width 26 height 9
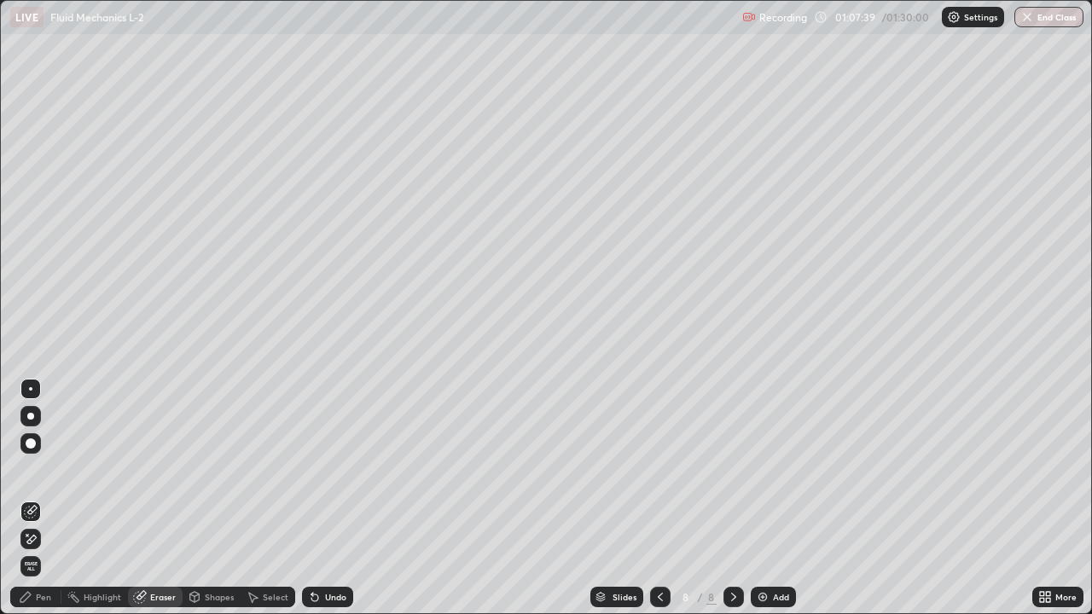
click at [47, 498] on div "Pen" at bounding box center [43, 597] width 15 height 9
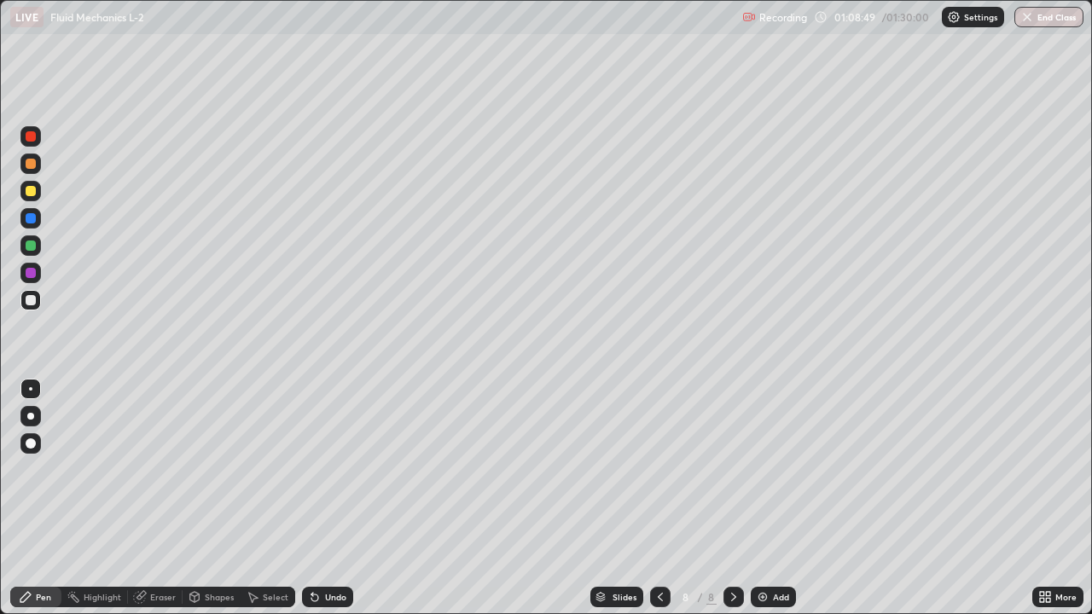
click at [33, 137] on div at bounding box center [31, 136] width 10 height 10
click at [28, 191] on div at bounding box center [31, 191] width 10 height 10
click at [45, 498] on div "Pen" at bounding box center [35, 597] width 51 height 20
click at [205, 498] on div "Shapes" at bounding box center [219, 597] width 29 height 9
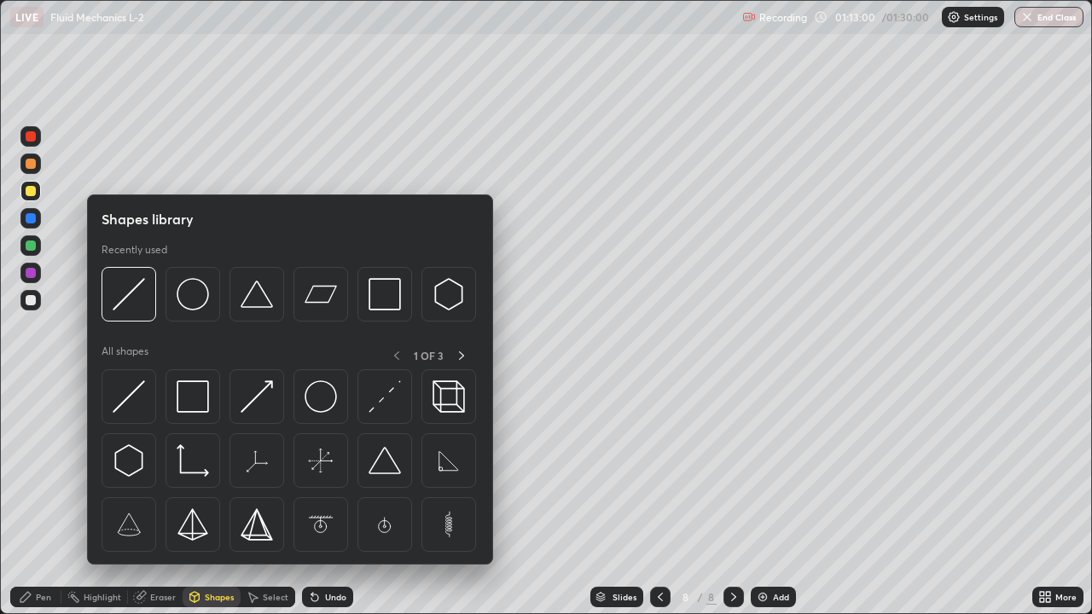
click at [29, 299] on div at bounding box center [31, 300] width 10 height 10
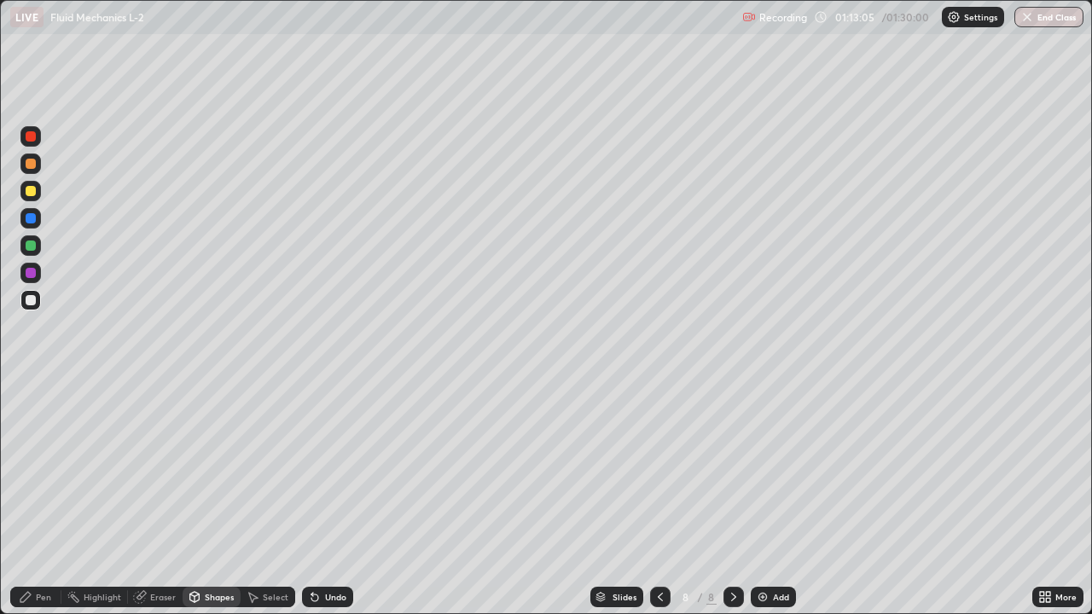
click at [215, 498] on div "Shapes" at bounding box center [219, 597] width 29 height 9
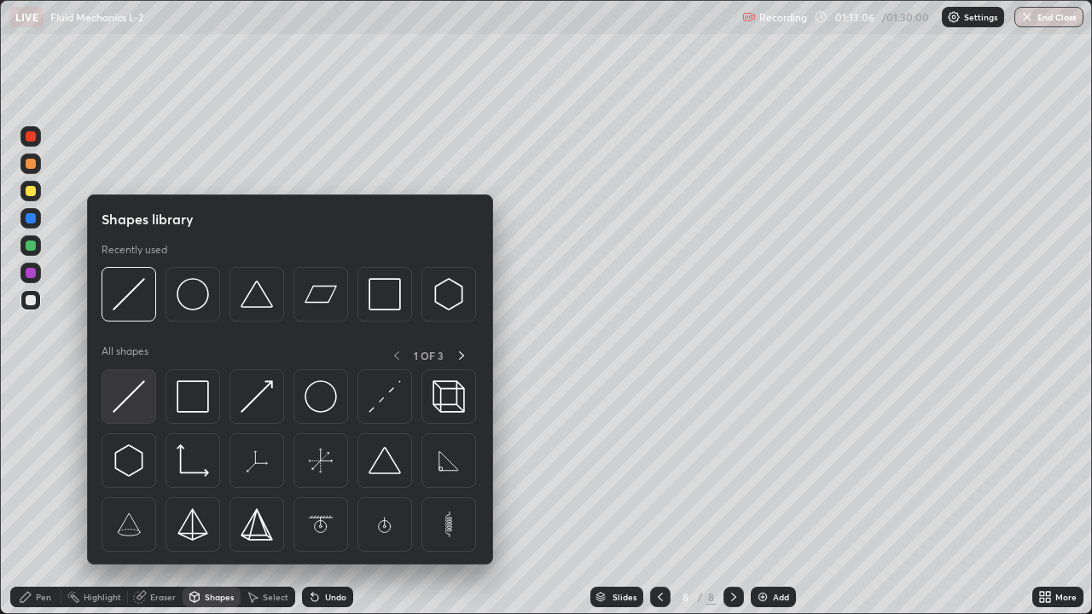
click at [129, 391] on img at bounding box center [129, 396] width 32 height 32
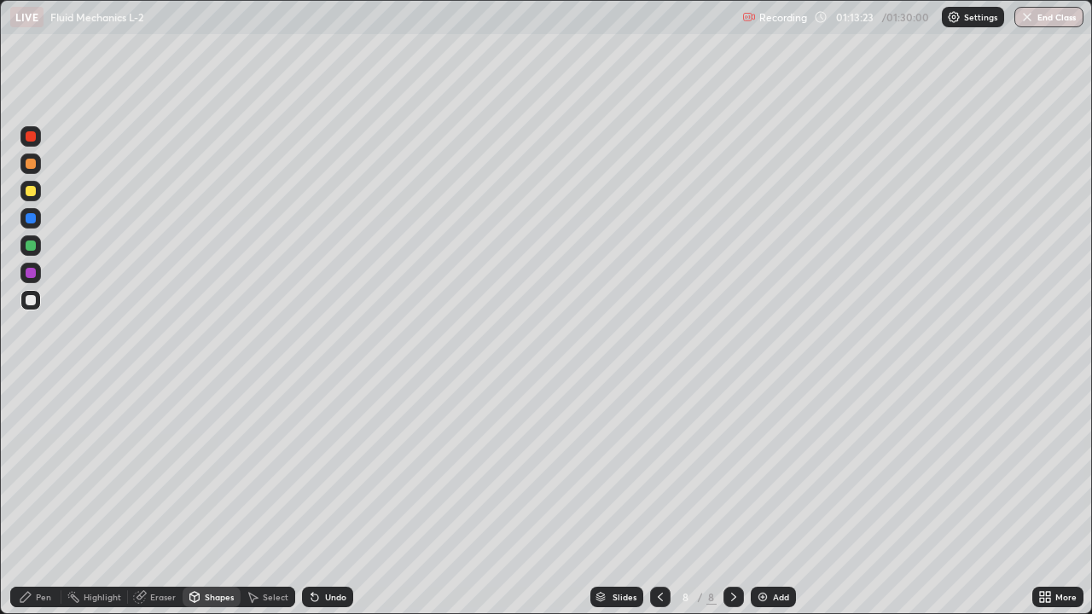
click at [49, 498] on div "Pen" at bounding box center [43, 597] width 15 height 9
click at [31, 191] on div at bounding box center [31, 191] width 10 height 10
click at [173, 498] on div "Eraser" at bounding box center [163, 597] width 26 height 9
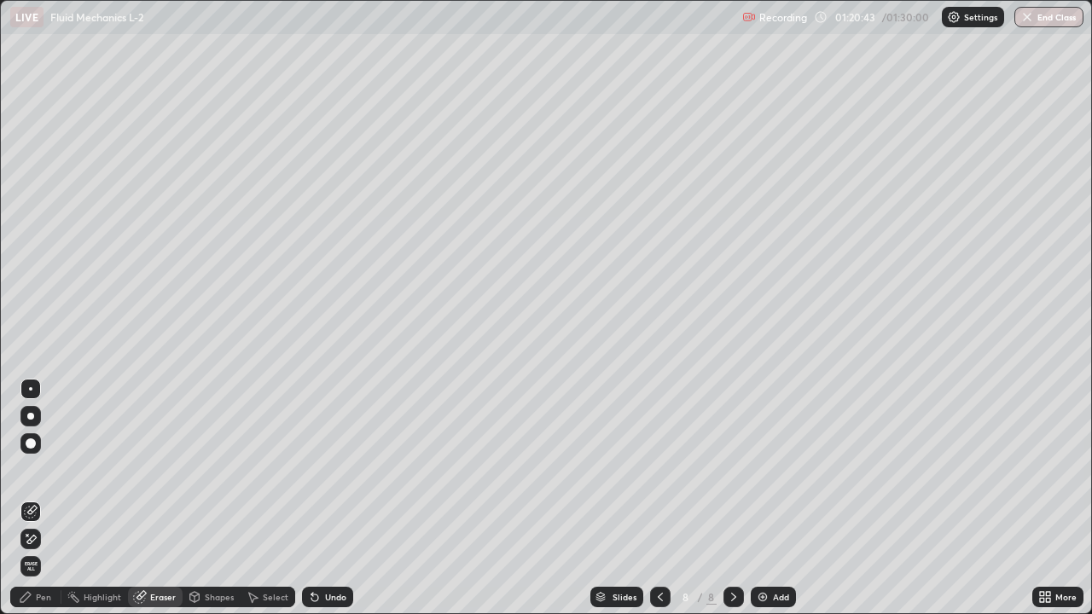
click at [57, 498] on div "Pen" at bounding box center [35, 597] width 51 height 20
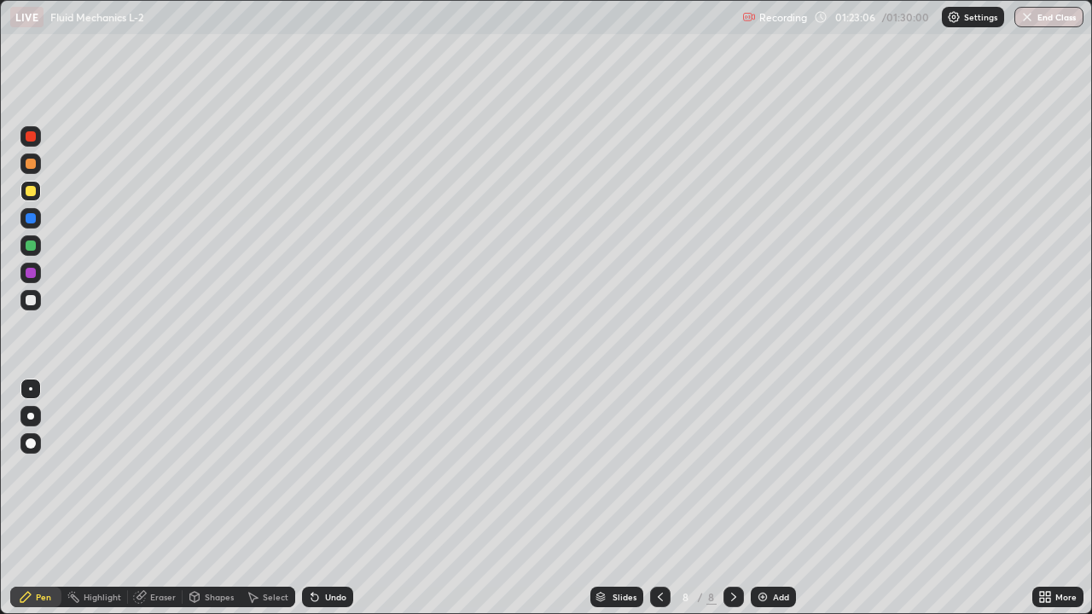
click at [1038, 20] on button "End Class" at bounding box center [1048, 17] width 69 height 20
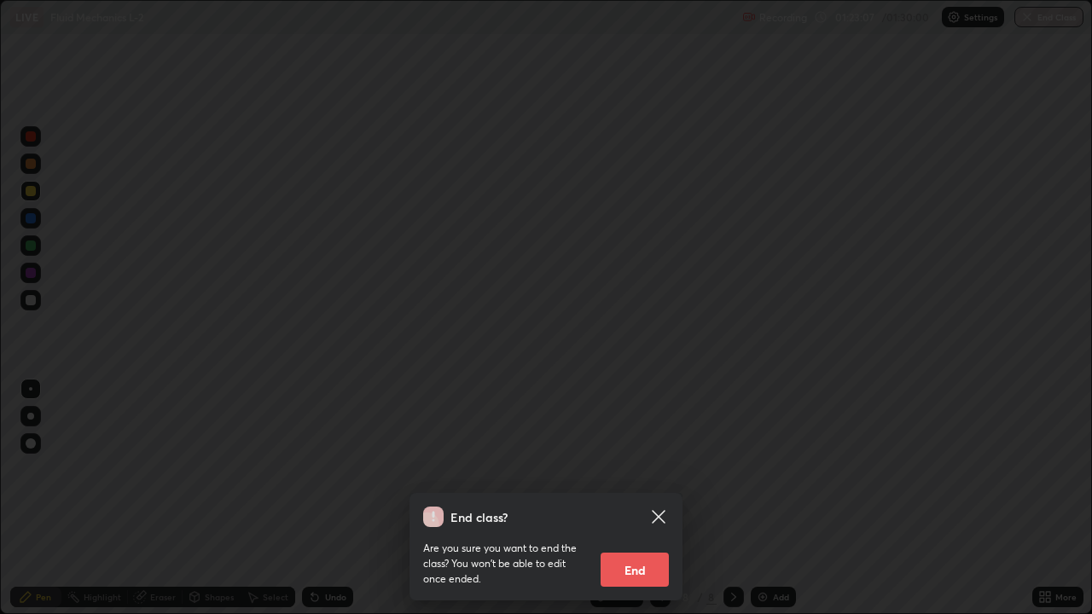
click at [650, 498] on button "End" at bounding box center [634, 570] width 68 height 34
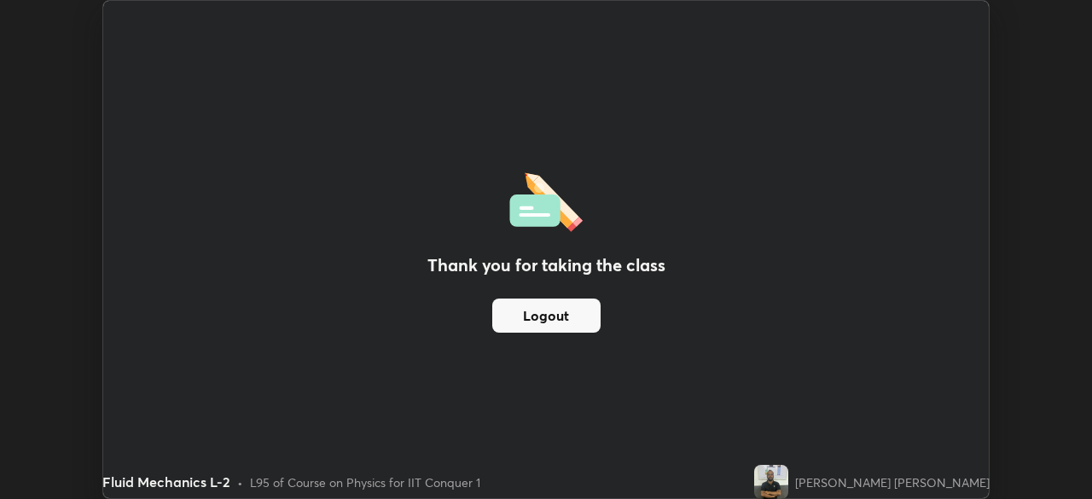
scroll to position [84793, 84200]
